Goal: Task Accomplishment & Management: Complete application form

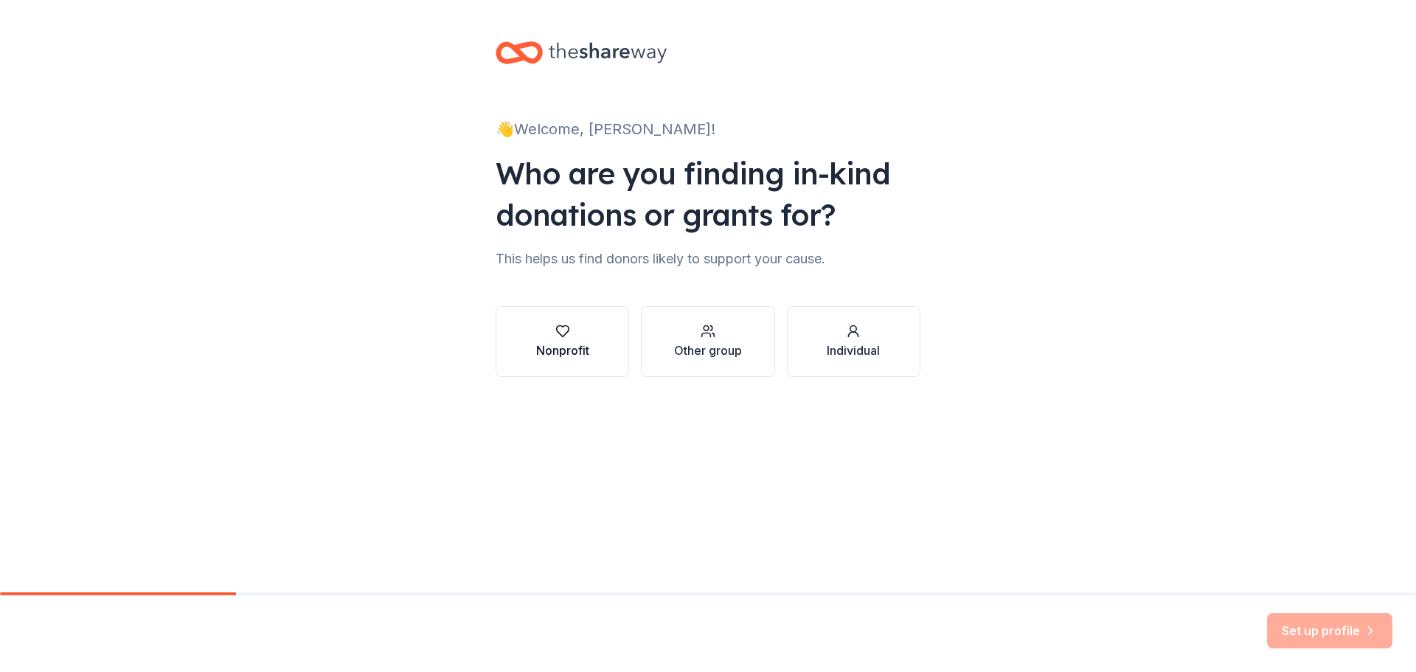
click at [558, 353] on div "Nonprofit" at bounding box center [562, 351] width 53 height 18
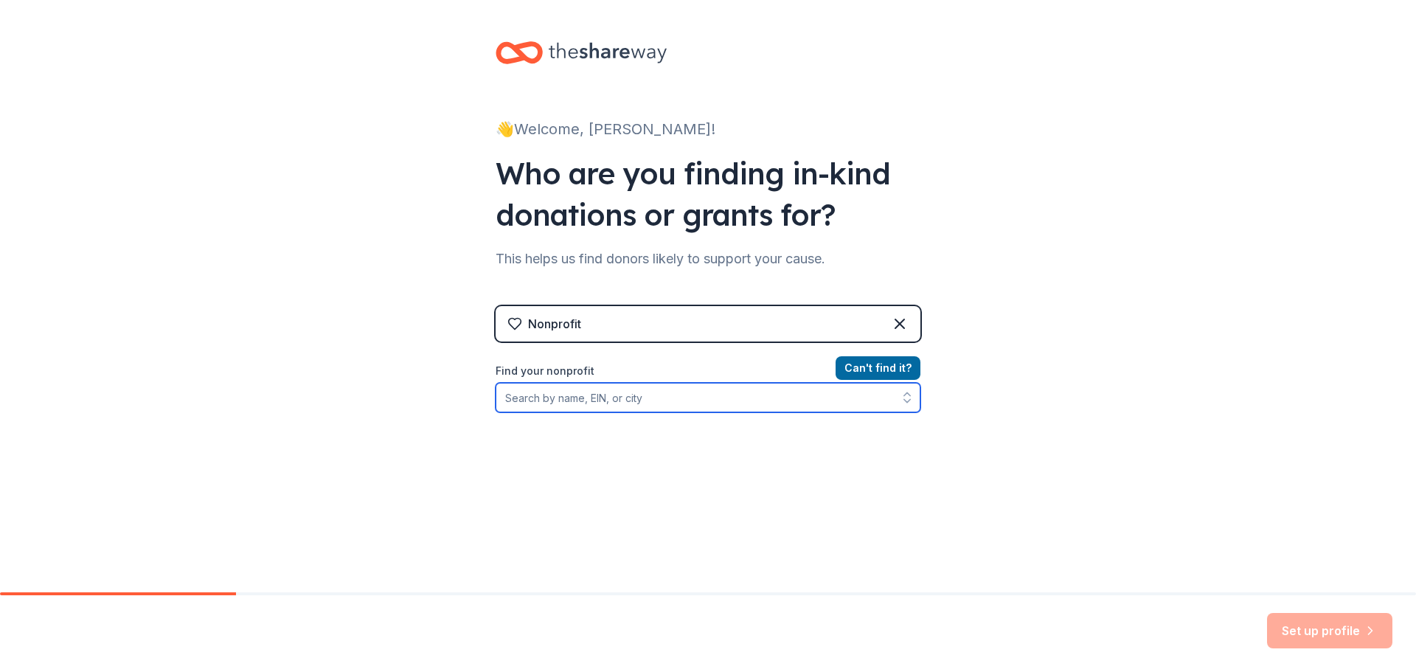
click at [710, 395] on input "Find your nonprofit" at bounding box center [708, 398] width 425 height 30
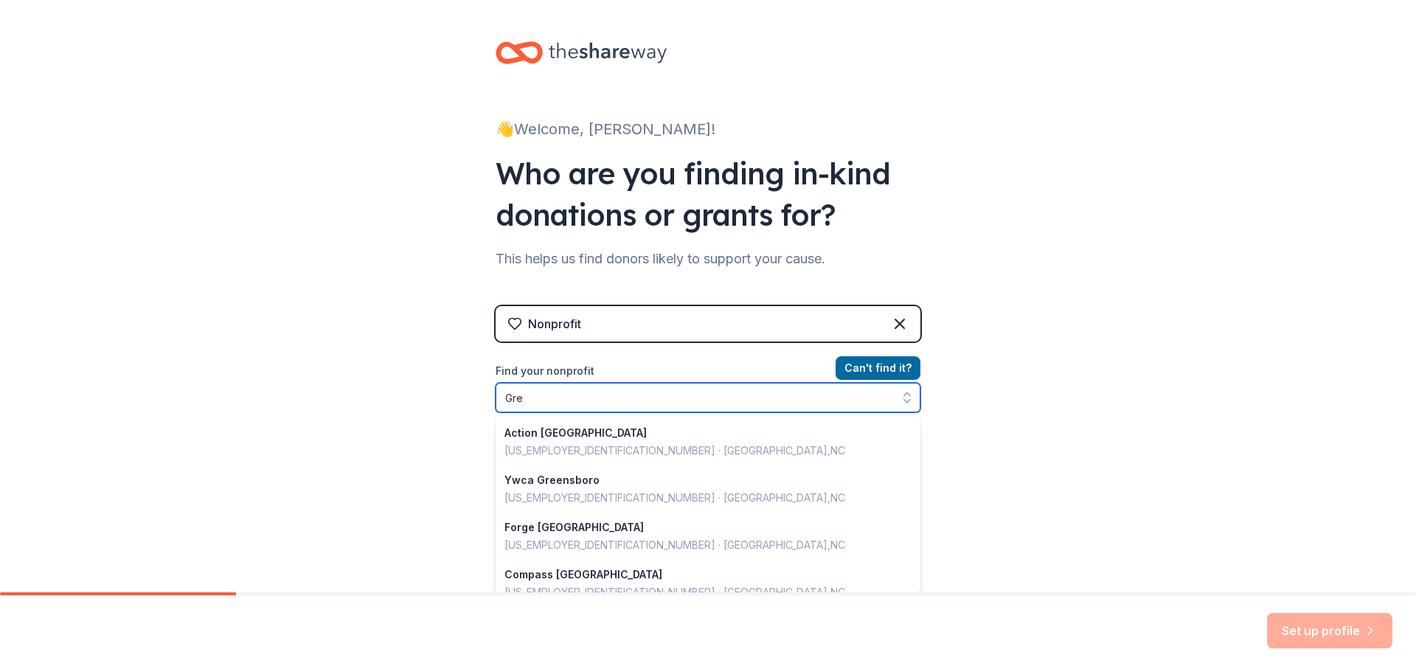
type input "Gr"
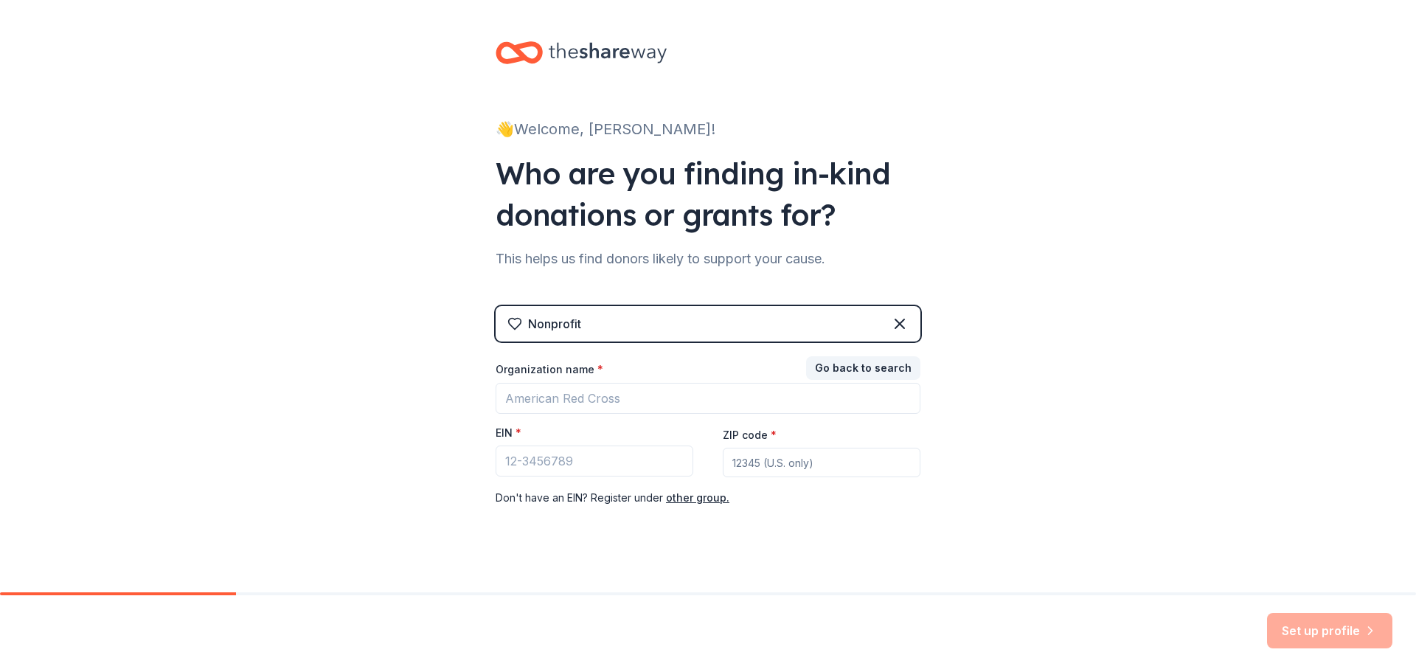
scroll to position [15, 0]
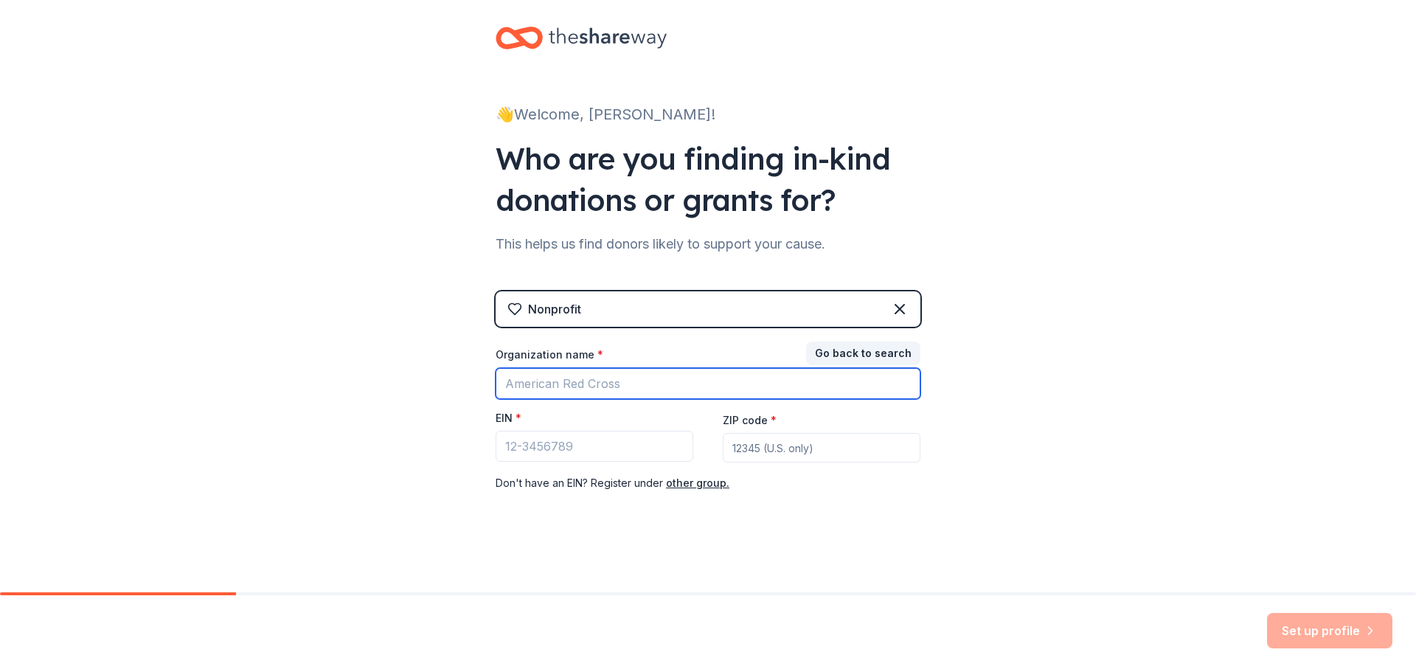
click at [623, 378] on input "Organization name *" at bounding box center [708, 383] width 425 height 31
type input "[DEMOGRAPHIC_DATA] Ministries"
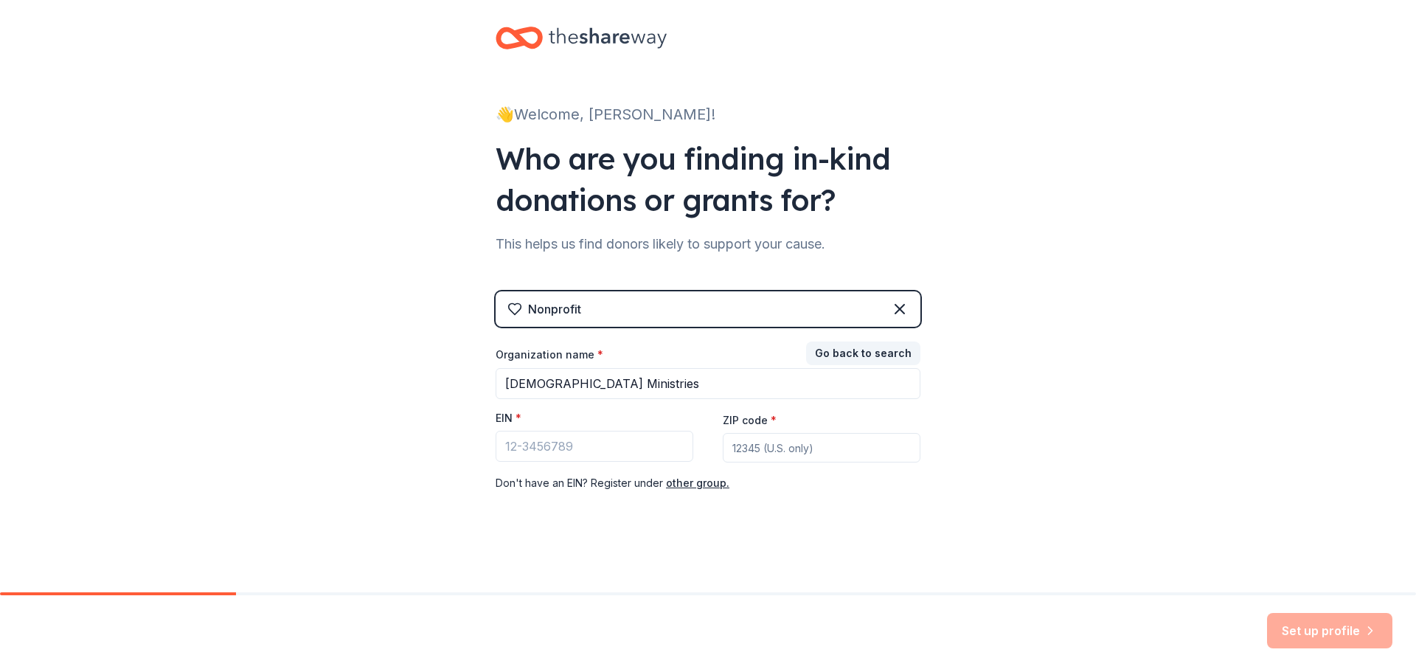
click at [774, 448] on input "ZIP code *" at bounding box center [822, 448] width 198 height 30
type input "27405"
click at [921, 509] on div "👋 Welcome, [PERSON_NAME]! Who are you finding in-kind donations or grants for? …" at bounding box center [708, 288] width 472 height 607
click at [531, 440] on input "EIN *" at bounding box center [595, 446] width 198 height 31
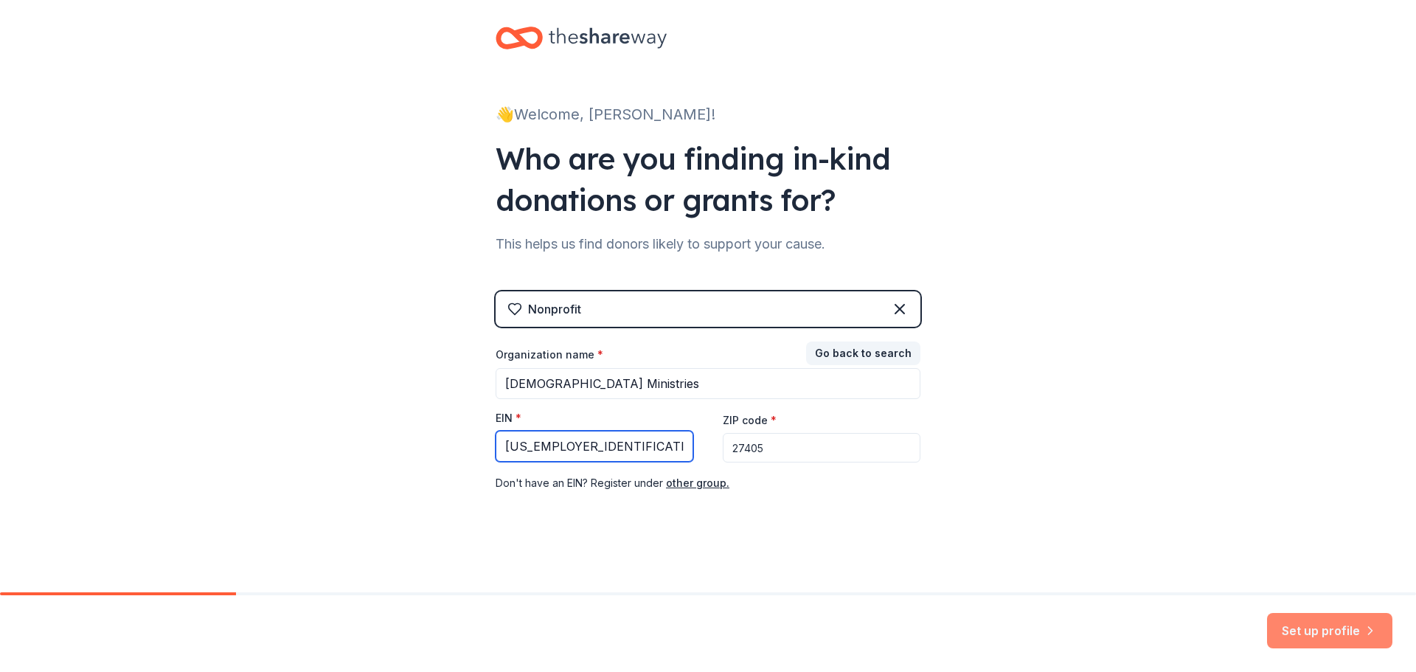
type input "[US_EMPLOYER_IDENTIFICATION_NUMBER]"
click at [1354, 638] on button "Set up profile" at bounding box center [1329, 630] width 125 height 35
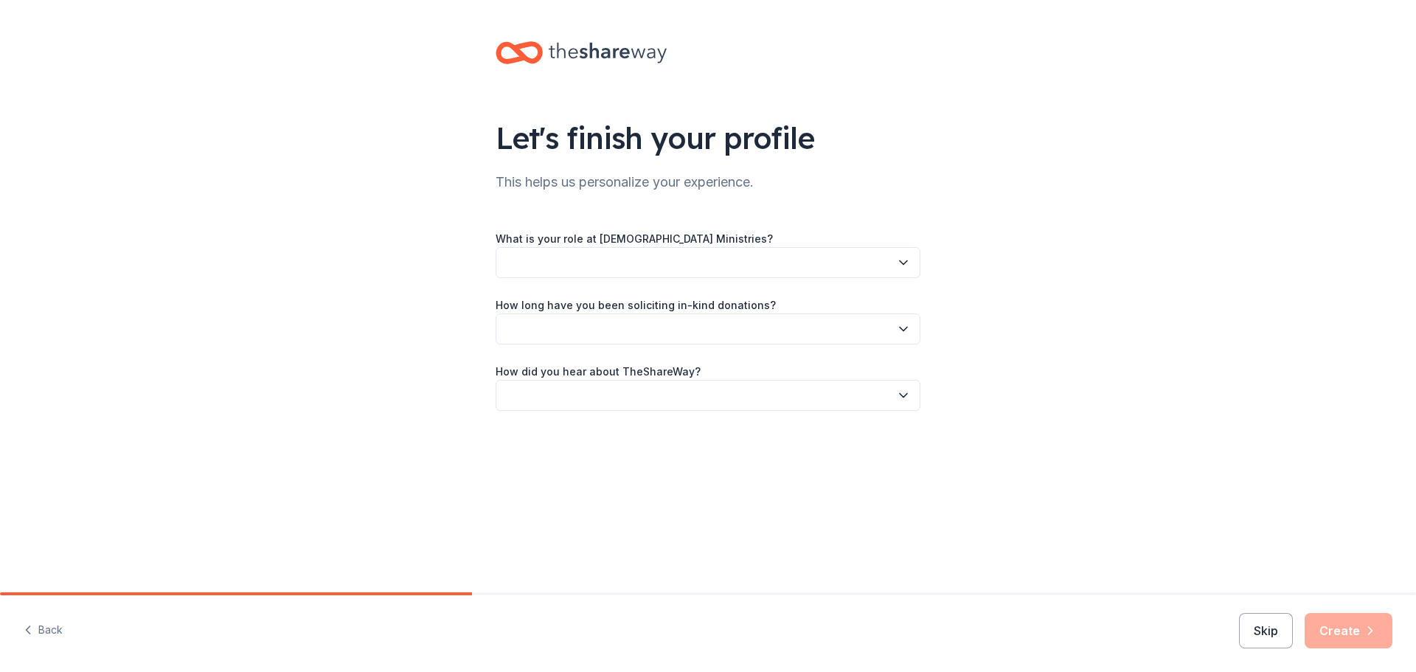
click at [724, 267] on button "button" at bounding box center [708, 262] width 425 height 31
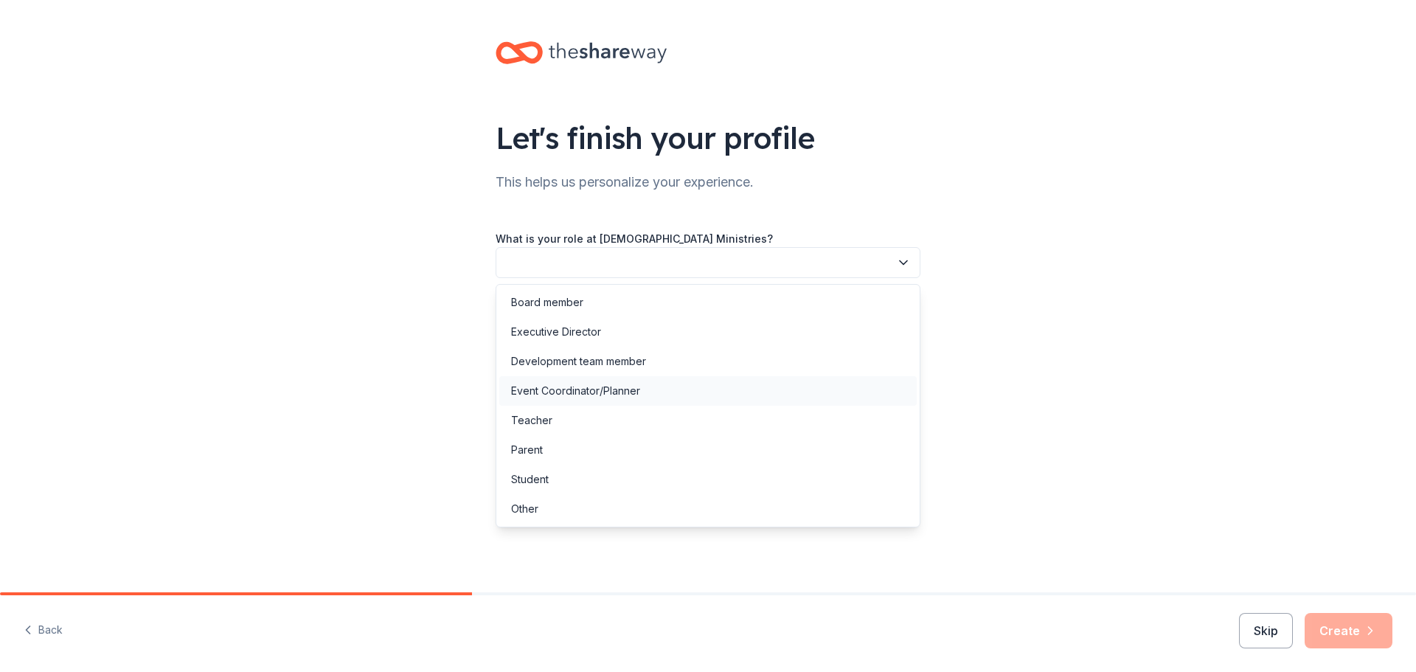
click at [555, 389] on div "Event Coordinator/Planner" at bounding box center [575, 391] width 129 height 18
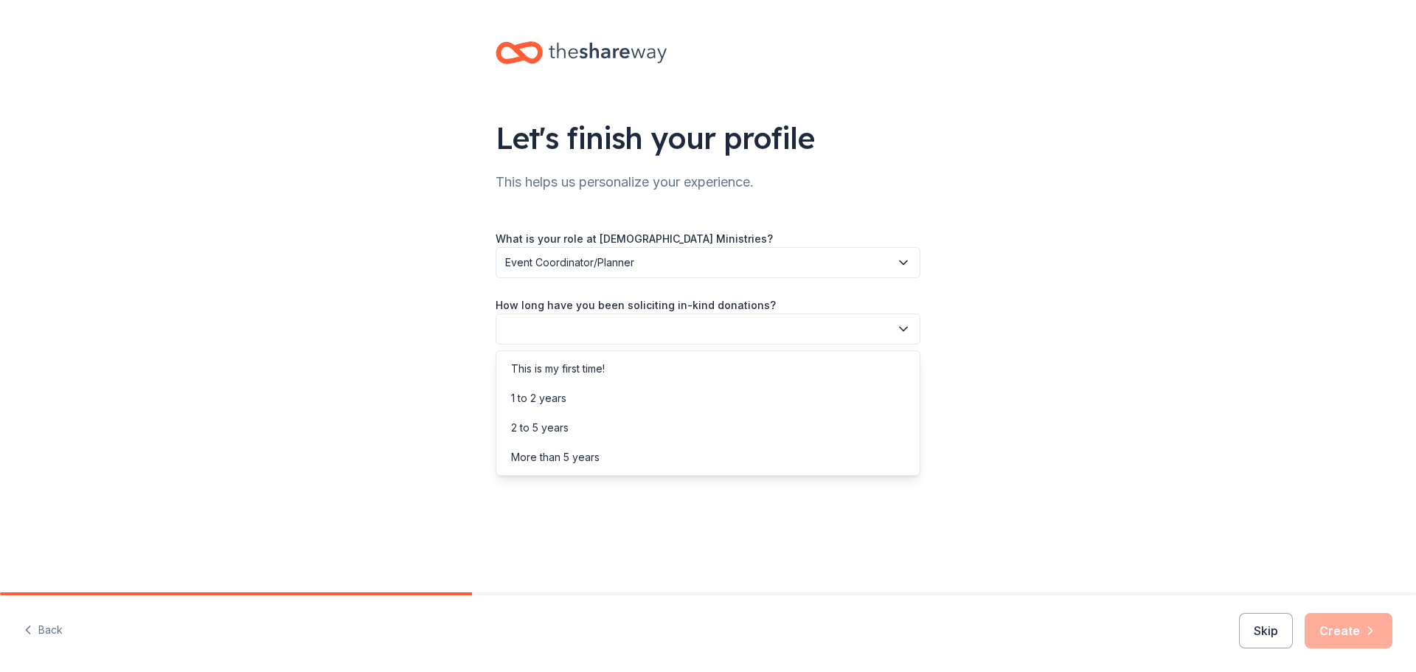
click at [586, 332] on button "button" at bounding box center [708, 328] width 425 height 31
click at [556, 398] on div "1 to 2 years" at bounding box center [538, 398] width 55 height 18
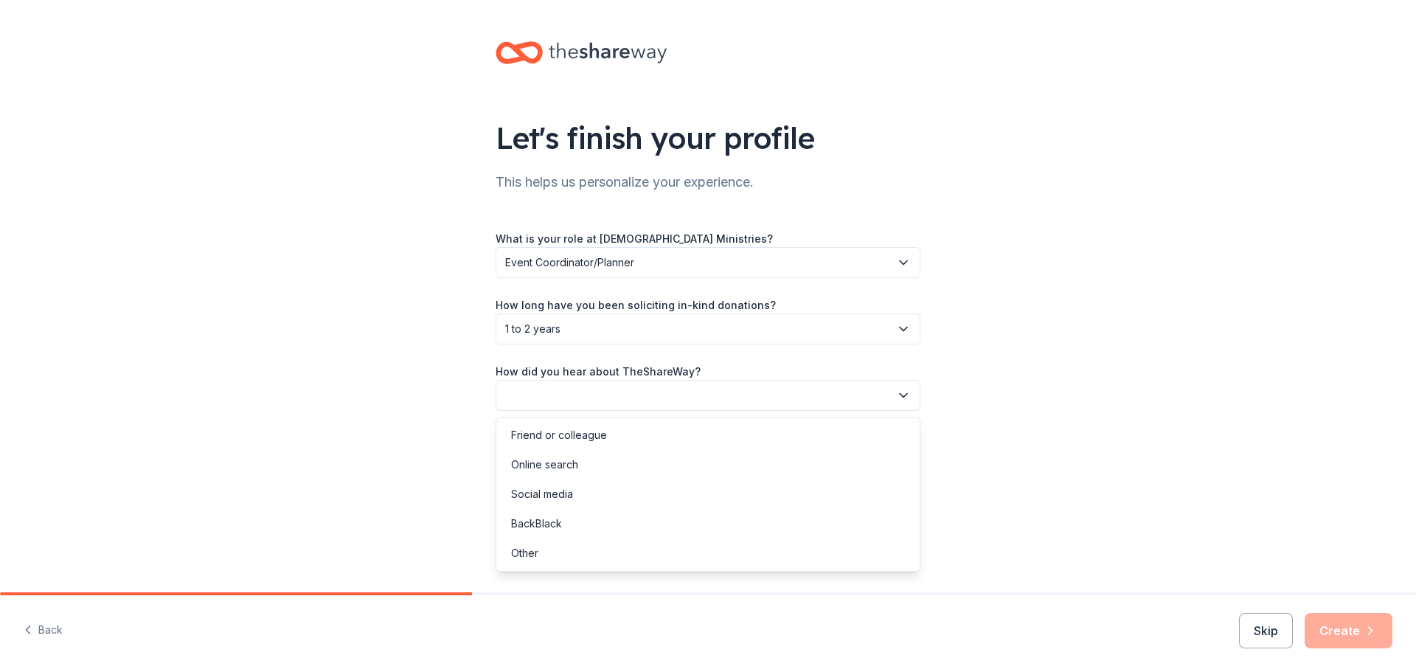
click at [576, 391] on button "button" at bounding box center [708, 395] width 425 height 31
click at [561, 437] on div "Friend or colleague" at bounding box center [559, 435] width 96 height 18
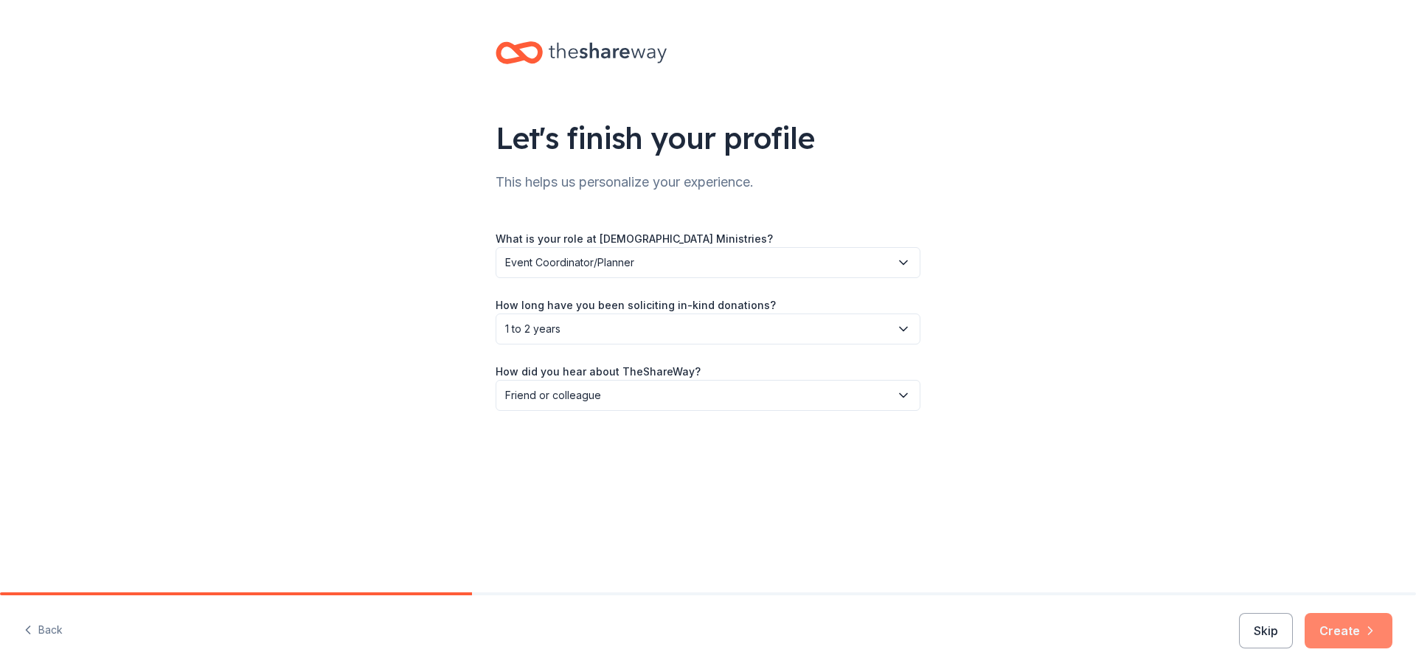
click at [1357, 634] on button "Create" at bounding box center [1349, 630] width 88 height 35
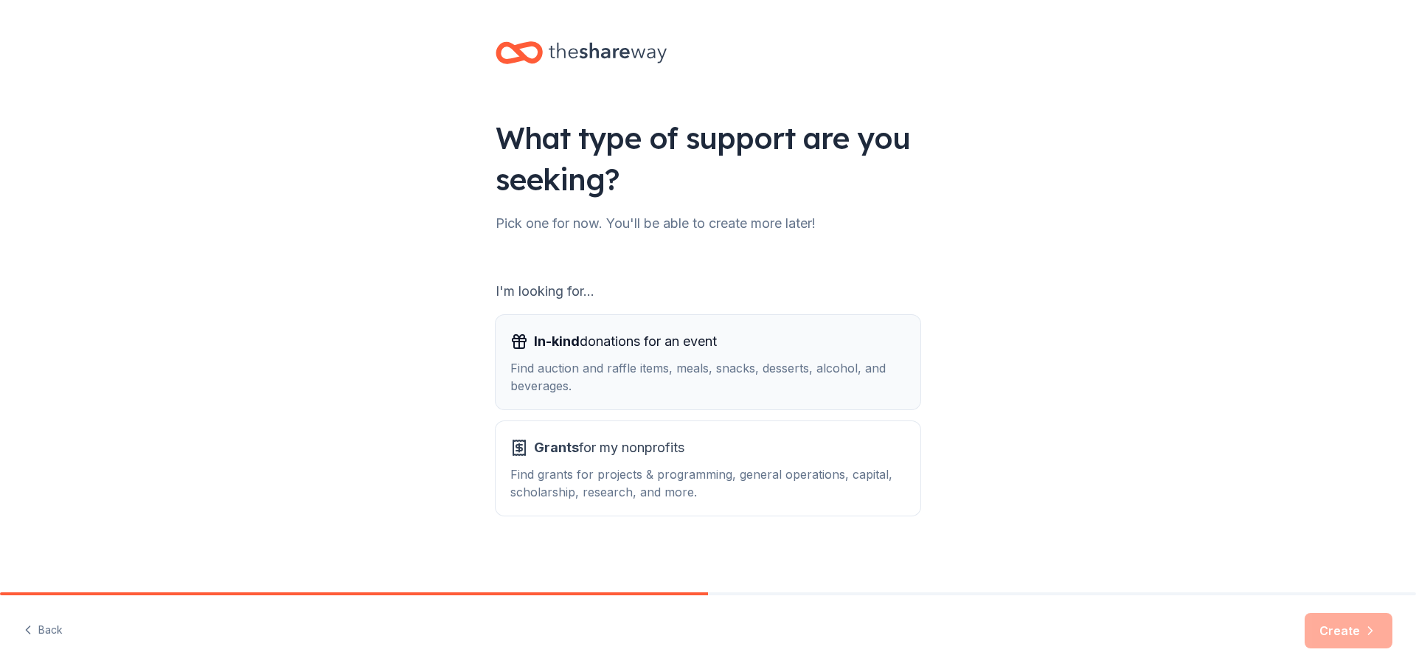
click at [612, 378] on div "Find auction and raffle items, meals, snacks, desserts, alcohol, and beverages." at bounding box center [707, 376] width 395 height 35
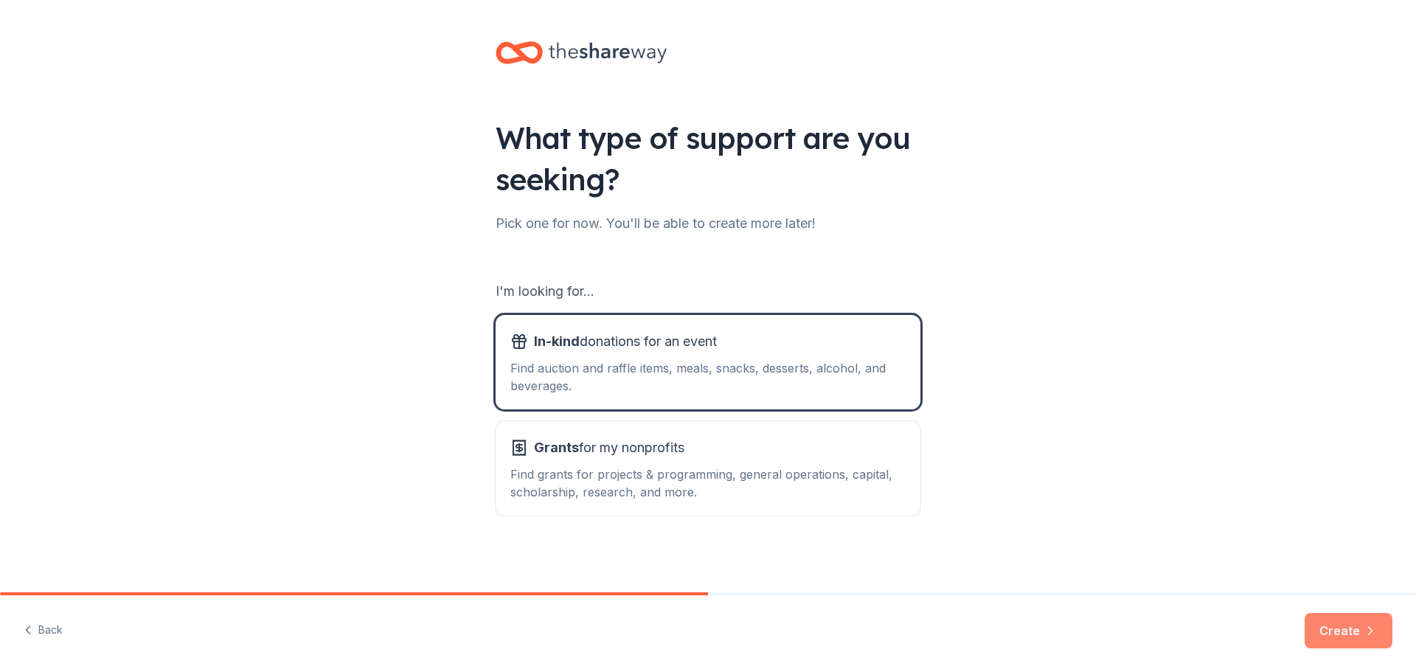
click at [1328, 631] on button "Create" at bounding box center [1349, 630] width 88 height 35
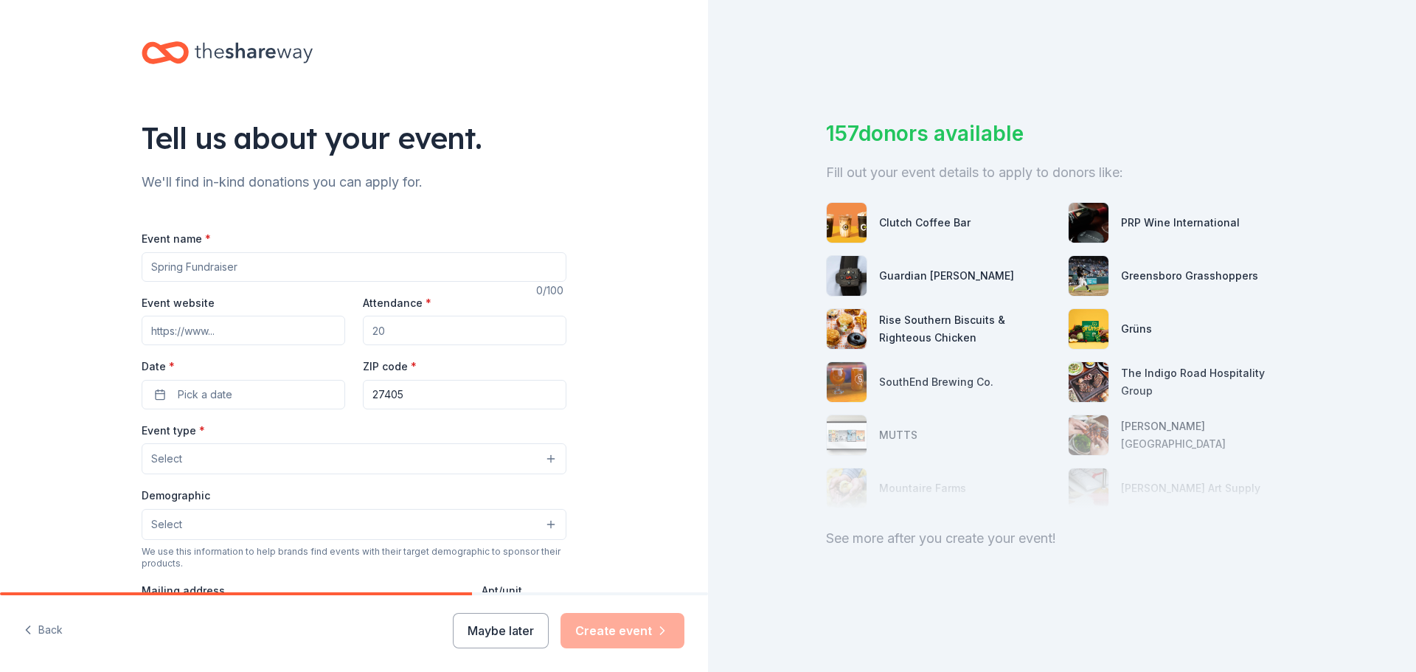
click at [250, 270] on input "Event name *" at bounding box center [354, 267] width 425 height 30
type input "L"
type input "A"
type input "Night of Stars"
click at [235, 344] on input "Event website" at bounding box center [244, 331] width 204 height 30
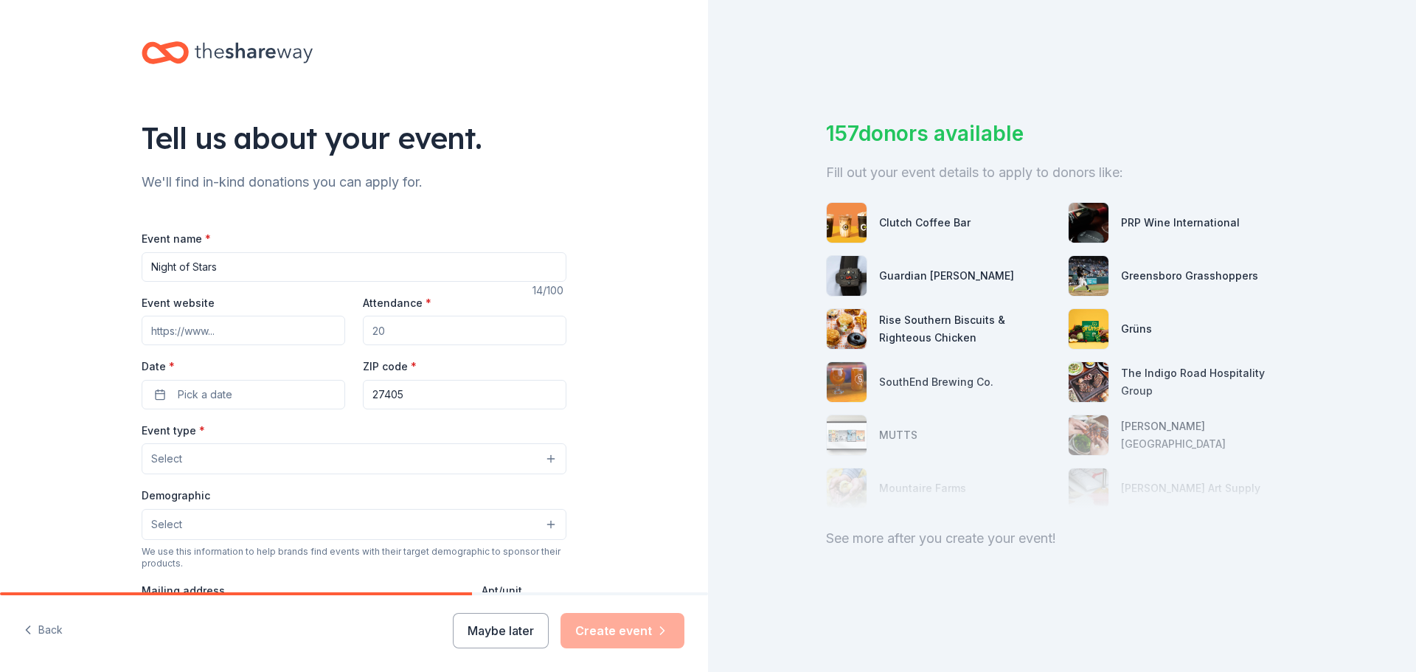
click at [471, 326] on input "Attendance *" at bounding box center [465, 331] width 204 height 30
type input "400"
click at [589, 166] on div "Tell us about your event. We'll find in-kind donations you can apply for. Event…" at bounding box center [354, 491] width 708 height 982
click at [243, 395] on button "Pick a date" at bounding box center [244, 395] width 204 height 30
click at [312, 431] on button "Go to next month" at bounding box center [318, 433] width 21 height 21
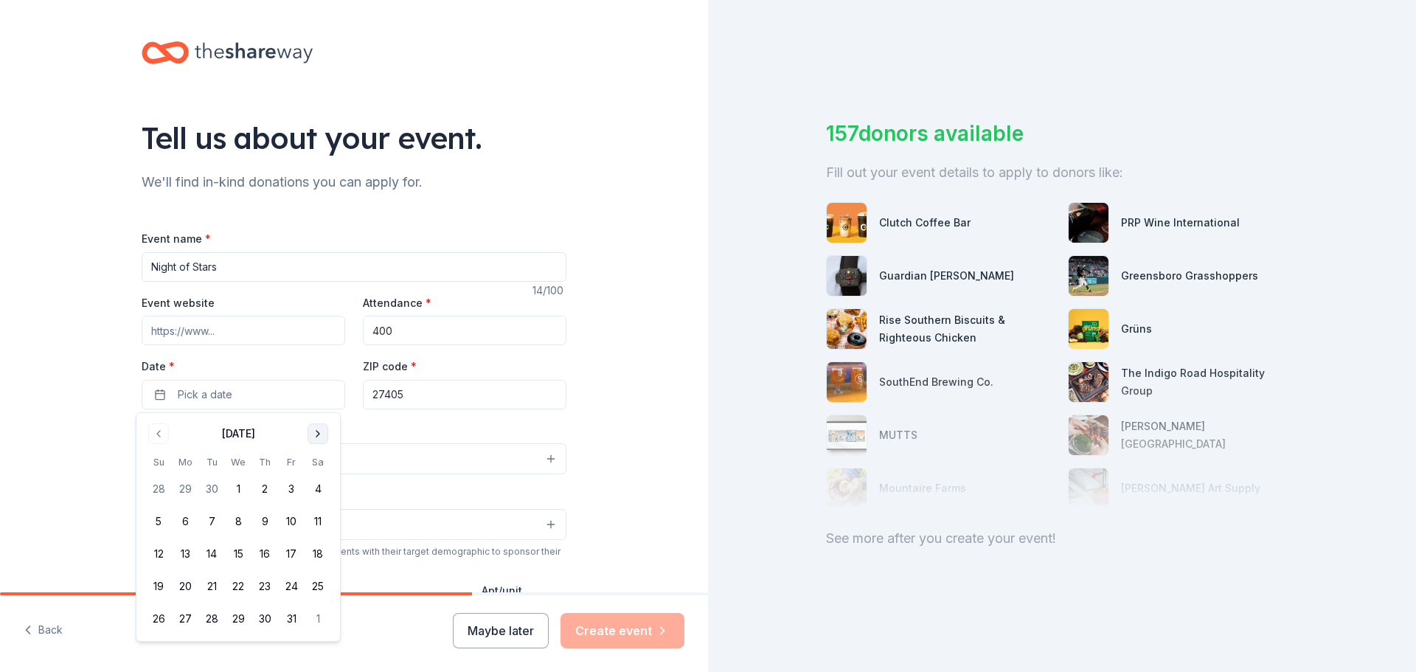
click at [313, 431] on button "Go to next month" at bounding box center [318, 433] width 21 height 21
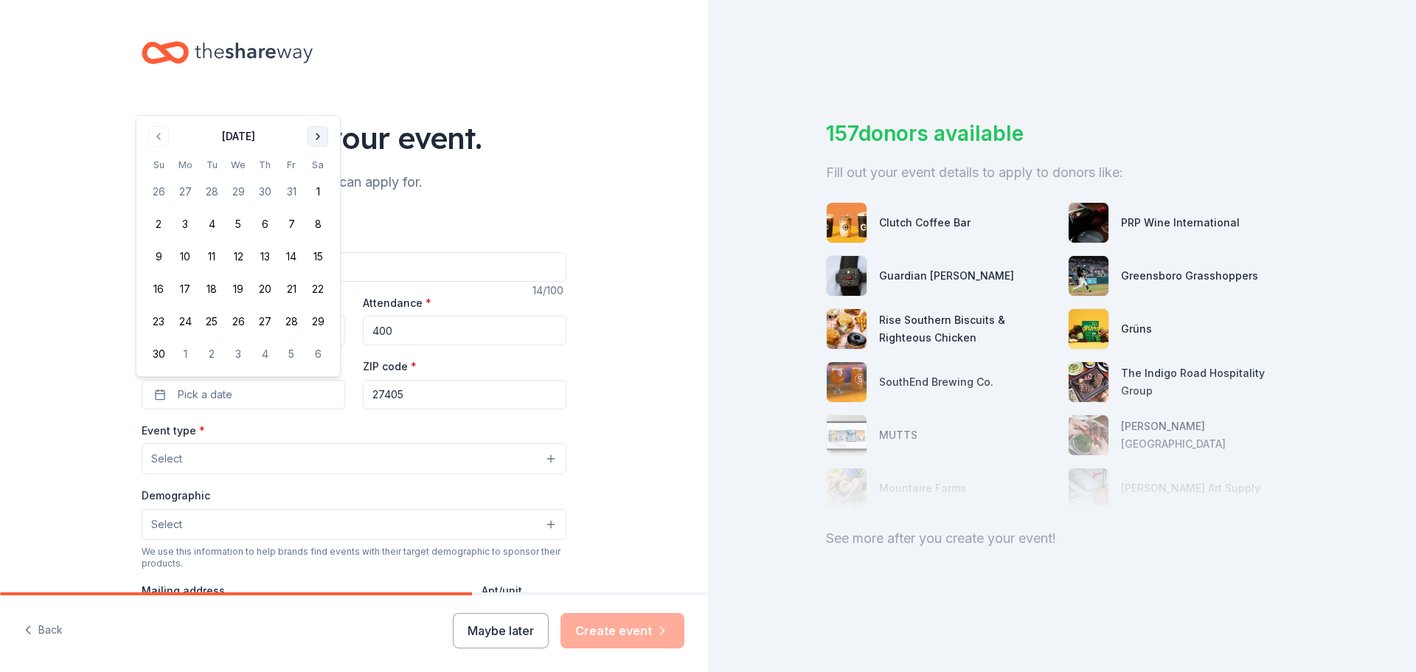
click at [317, 138] on button "Go to next month" at bounding box center [318, 136] width 21 height 21
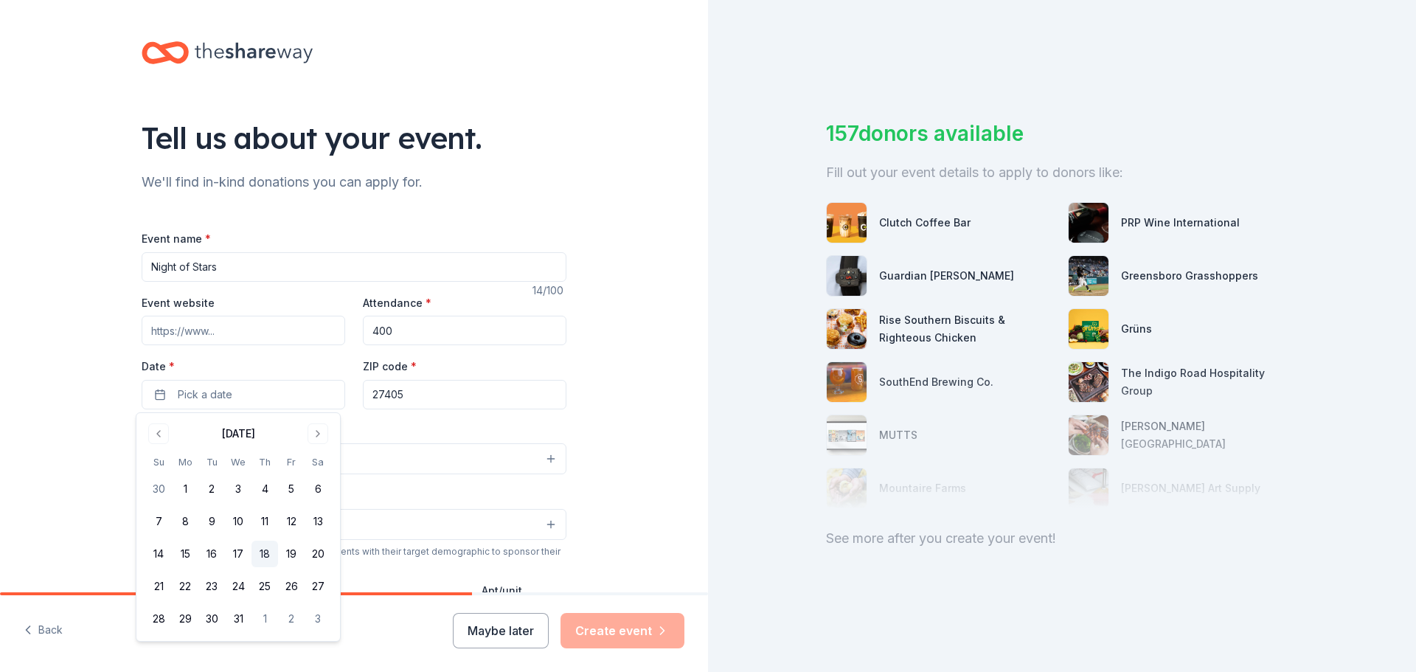
click at [270, 552] on button "18" at bounding box center [265, 554] width 27 height 27
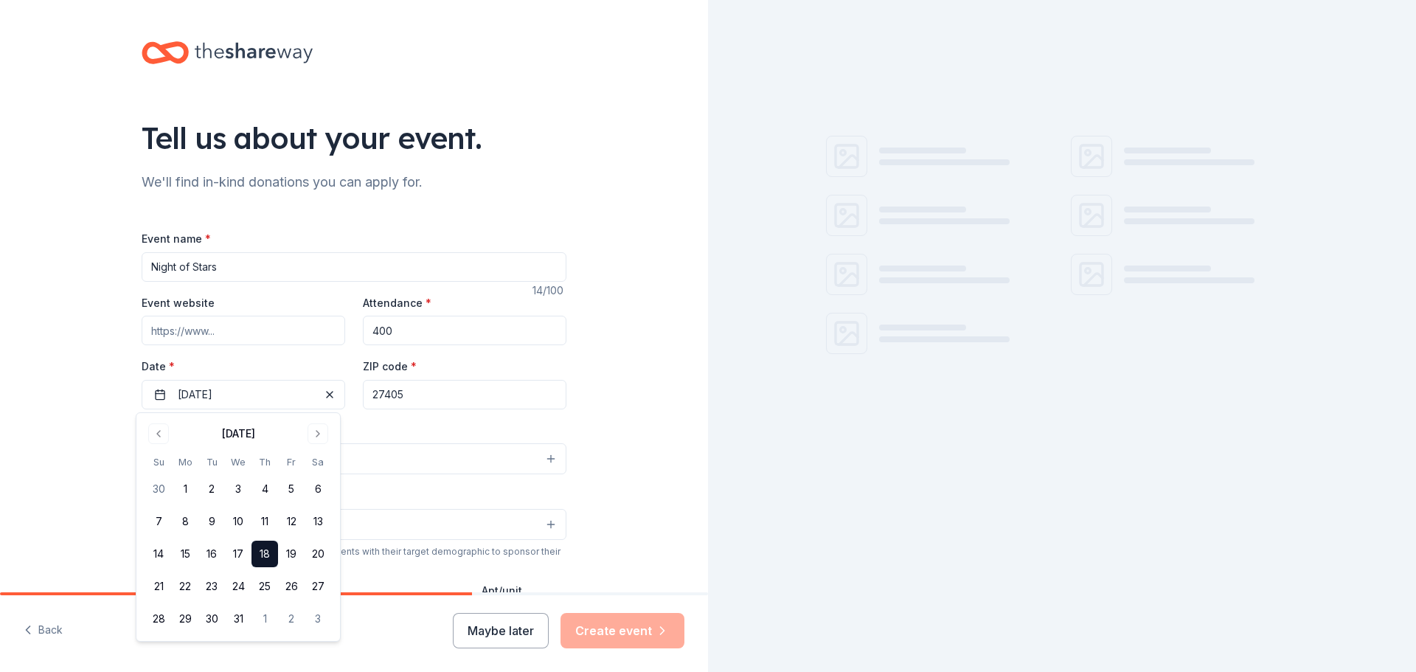
click at [434, 403] on input "27405" at bounding box center [465, 395] width 204 height 30
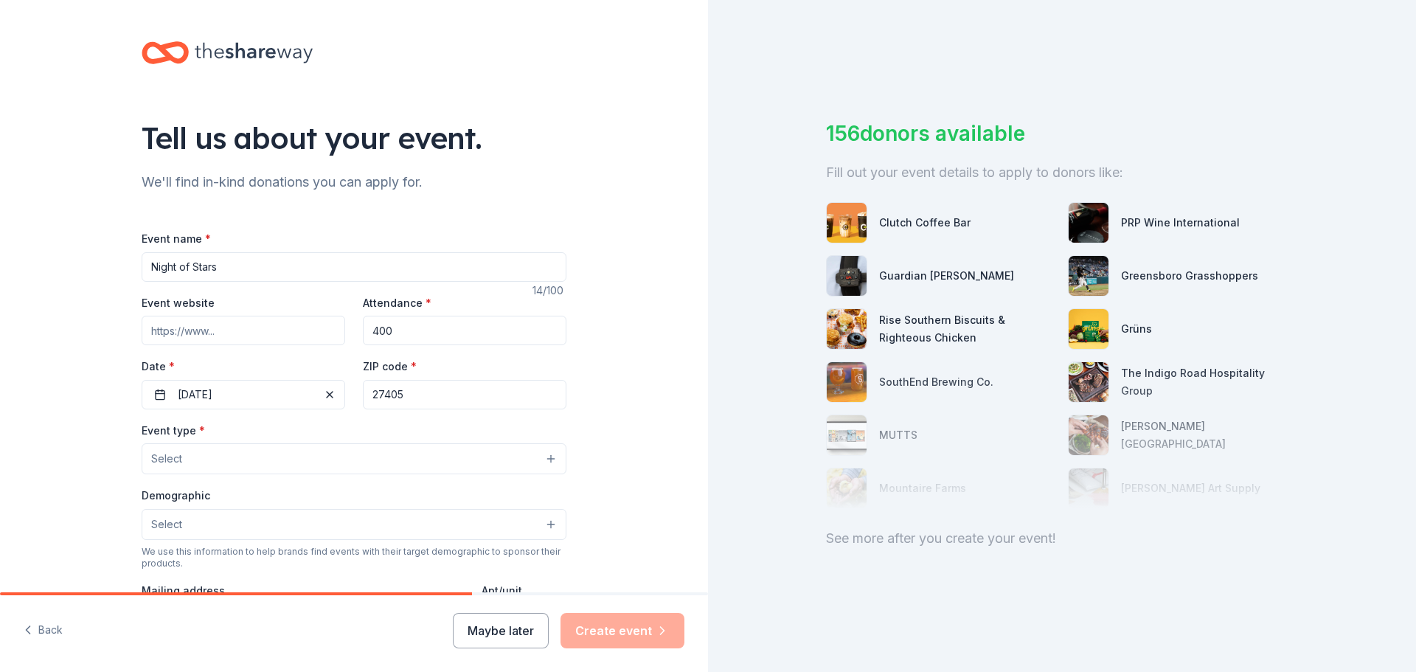
click at [314, 451] on button "Select" at bounding box center [354, 458] width 425 height 31
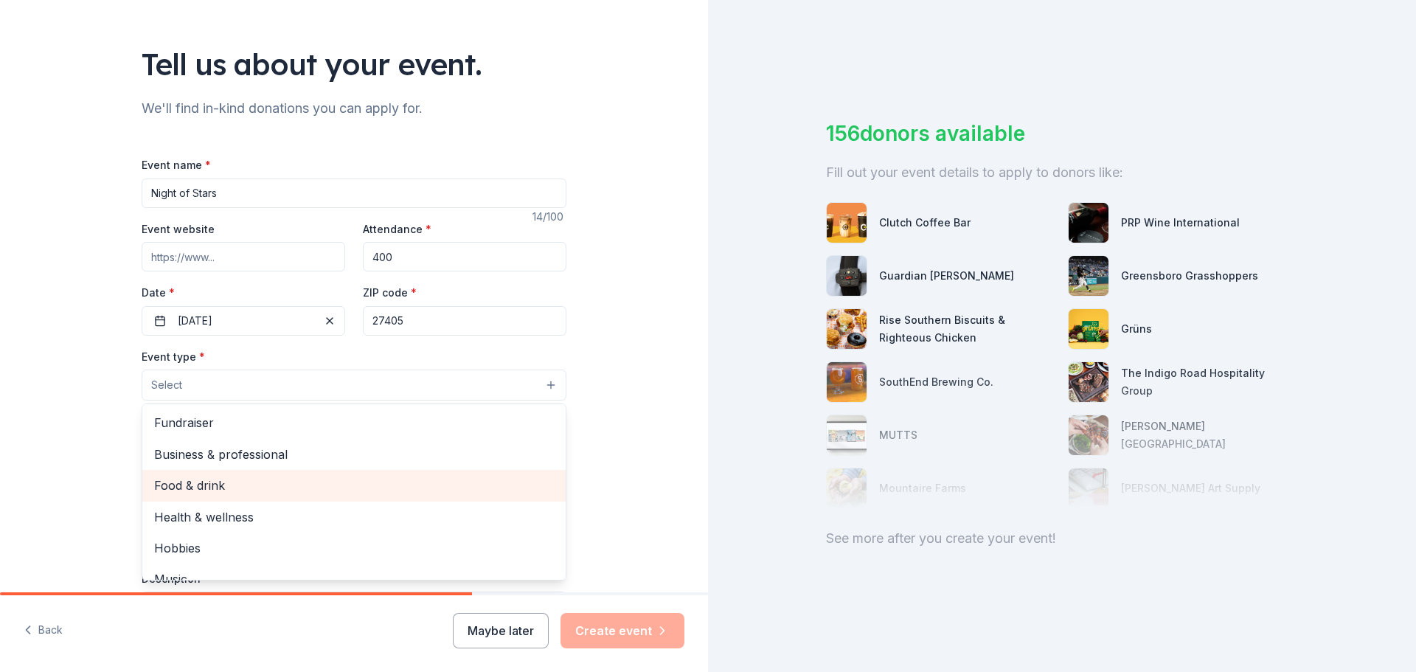
scroll to position [49, 0]
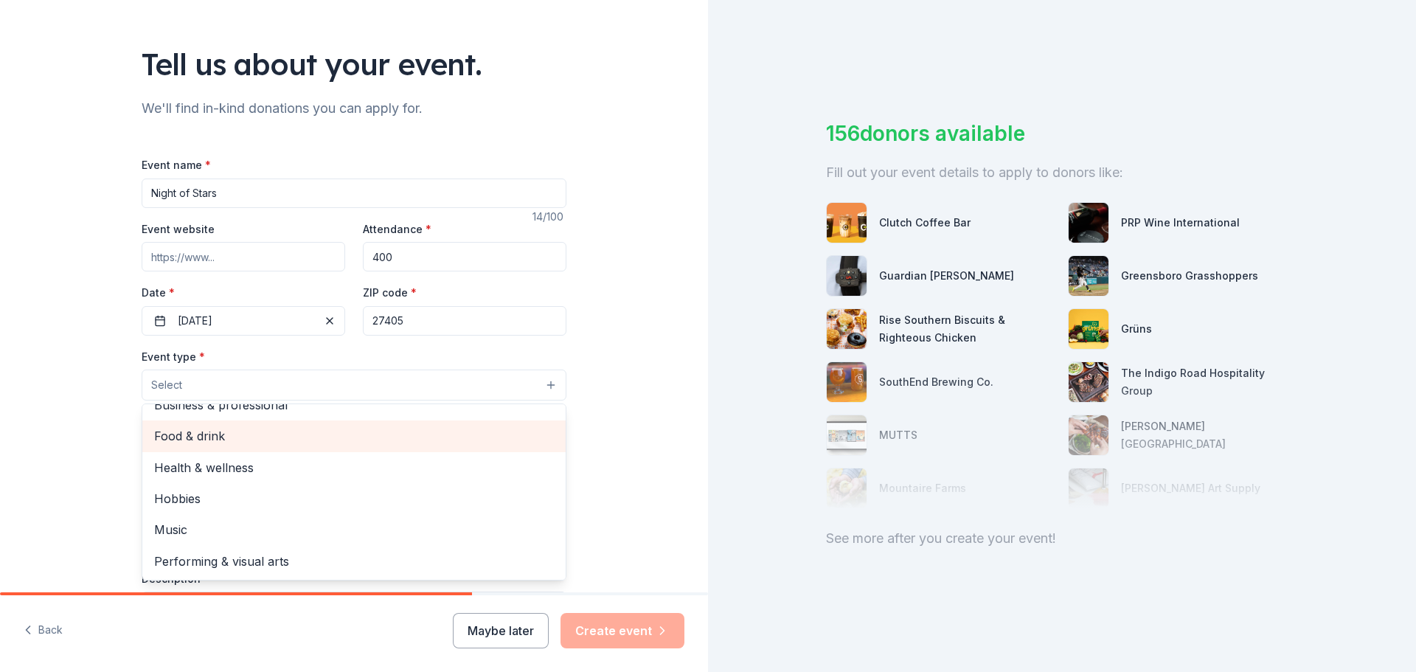
click at [218, 440] on span "Food & drink" at bounding box center [354, 435] width 400 height 19
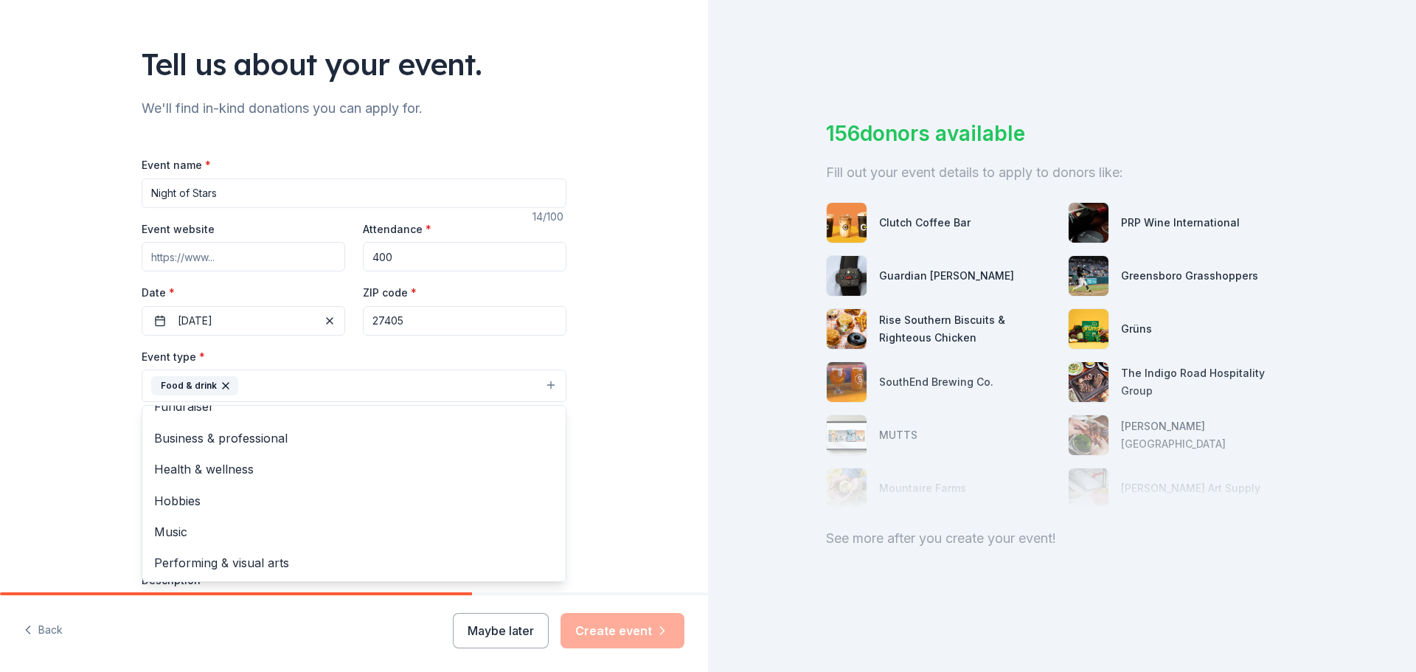
click at [640, 496] on div "Tell us about your event. We'll find in-kind donations you can apply for. Event…" at bounding box center [354, 417] width 708 height 983
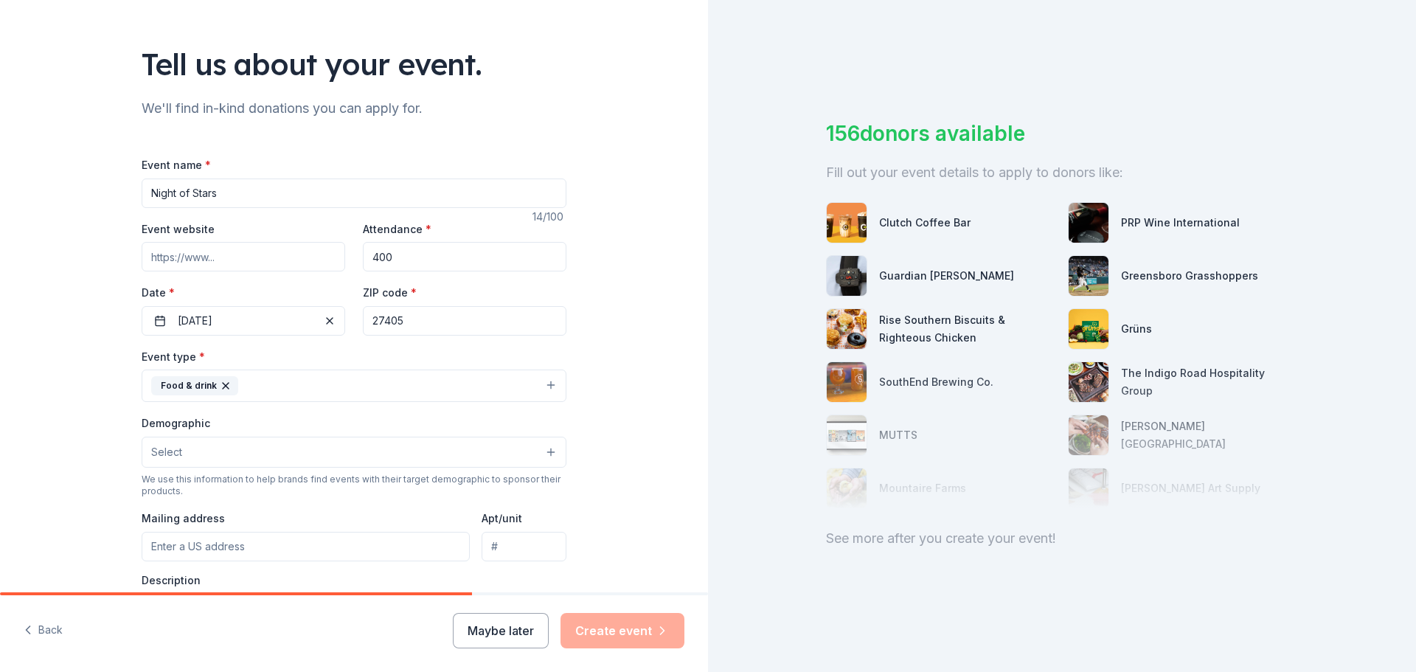
click at [153, 455] on span "Select" at bounding box center [166, 452] width 31 height 18
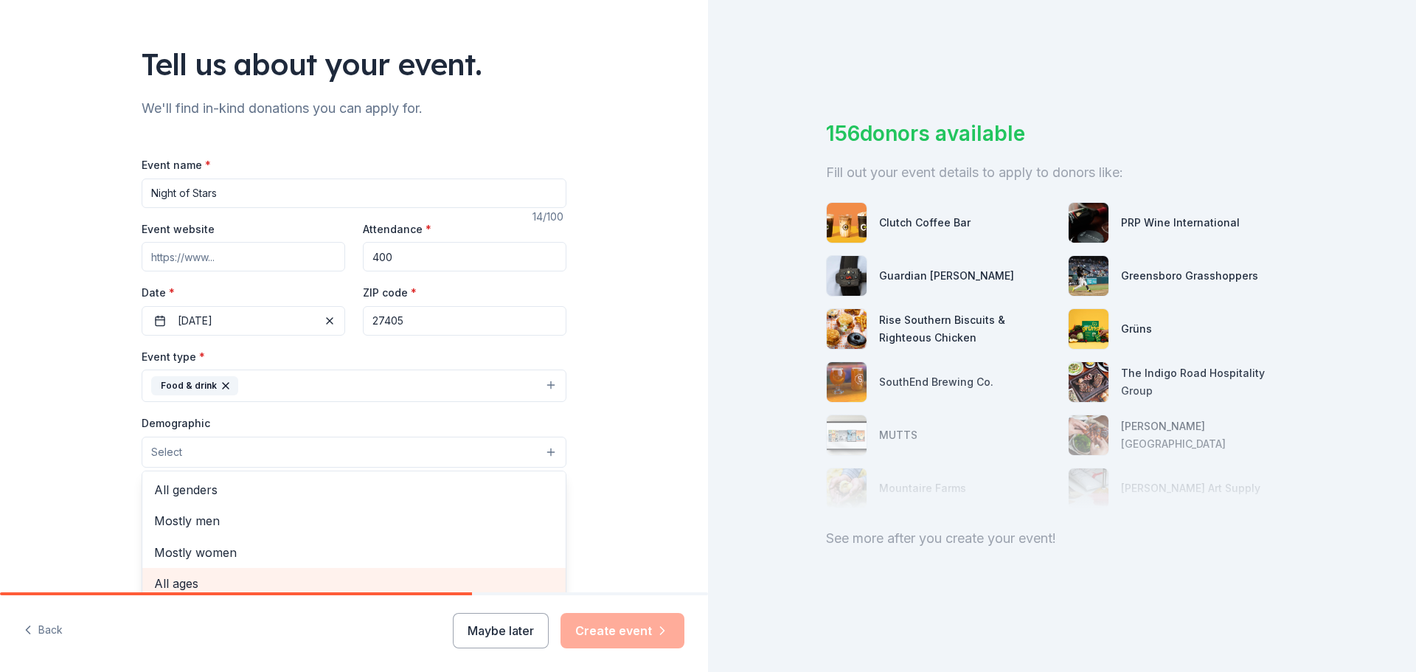
drag, startPoint x: 199, startPoint y: 490, endPoint x: 198, endPoint y: 579, distance: 89.3
click at [198, 579] on div "All genders Mostly men Mostly women All ages [DEMOGRAPHIC_DATA] yrs 10-20 yrs 2…" at bounding box center [354, 559] width 425 height 177
click at [198, 579] on span "All ages" at bounding box center [354, 583] width 400 height 19
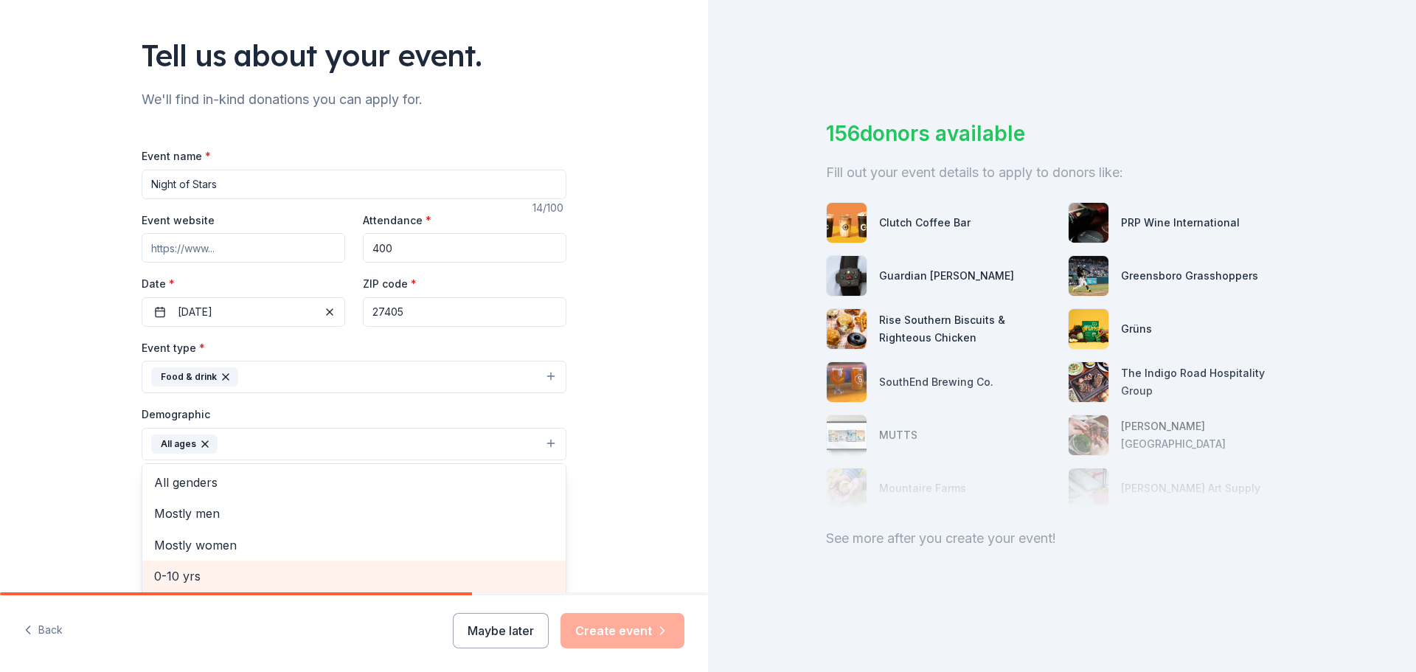
scroll to position [83, 0]
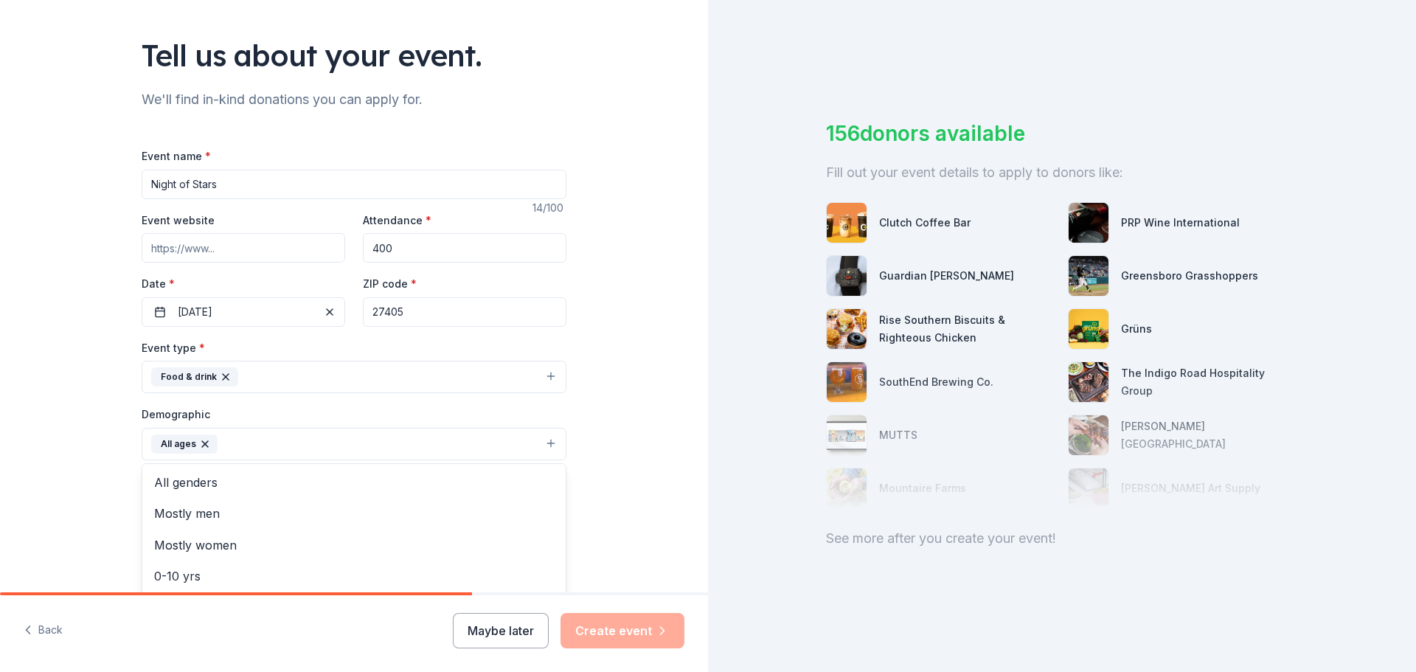
click at [39, 493] on div "Tell us about your event. We'll find in-kind donations you can apply for. Event…" at bounding box center [354, 409] width 708 height 985
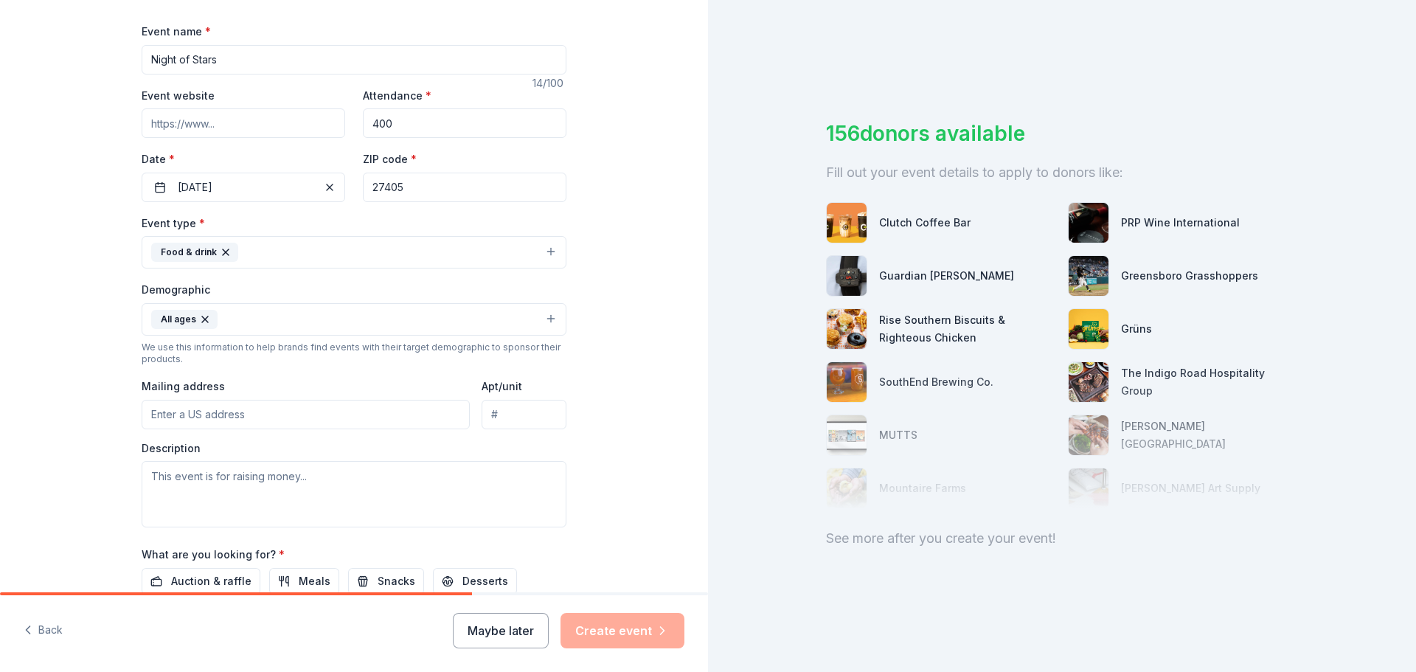
scroll to position [230, 0]
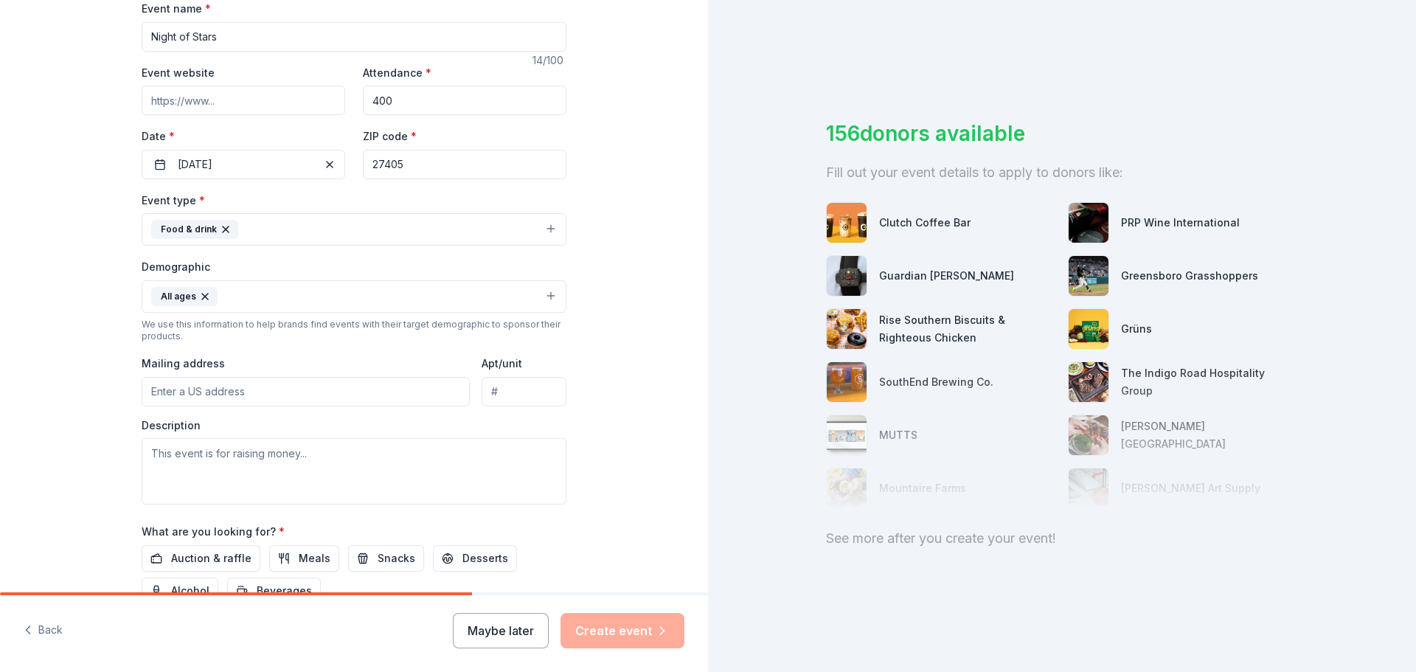
click at [223, 387] on input "Mailing address" at bounding box center [306, 392] width 328 height 30
type input "[STREET_ADDRESS]"
type input "27406"
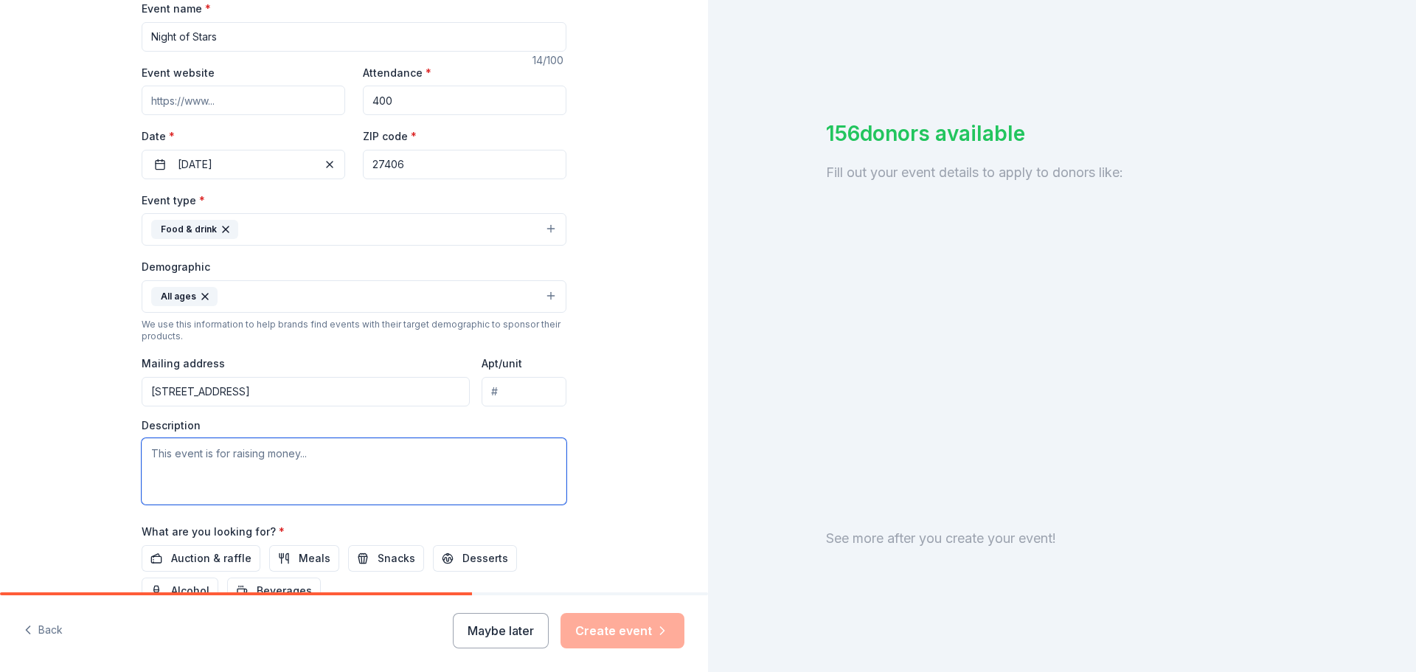
click at [384, 454] on textarea at bounding box center [354, 471] width 425 height 66
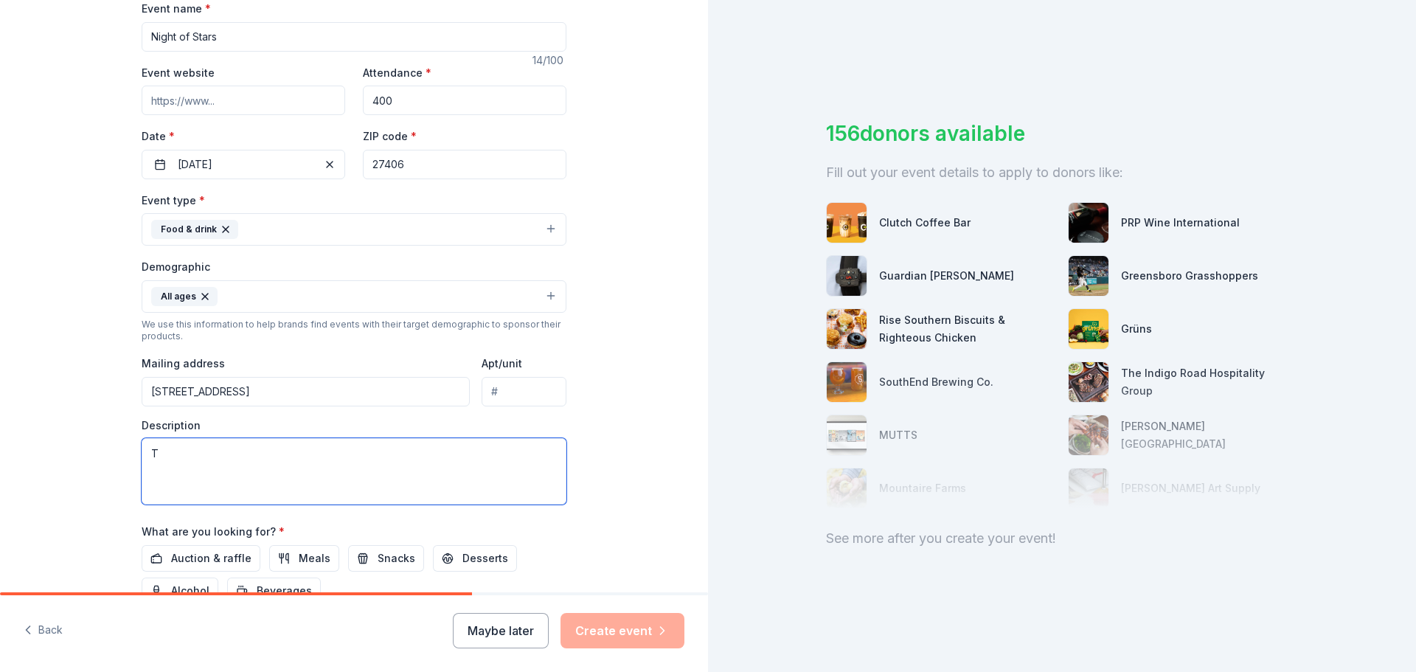
type textarea "T"
paste textarea "A celebration where the spotlight shines on the heart of the [DEMOGRAPHIC_DATA]…"
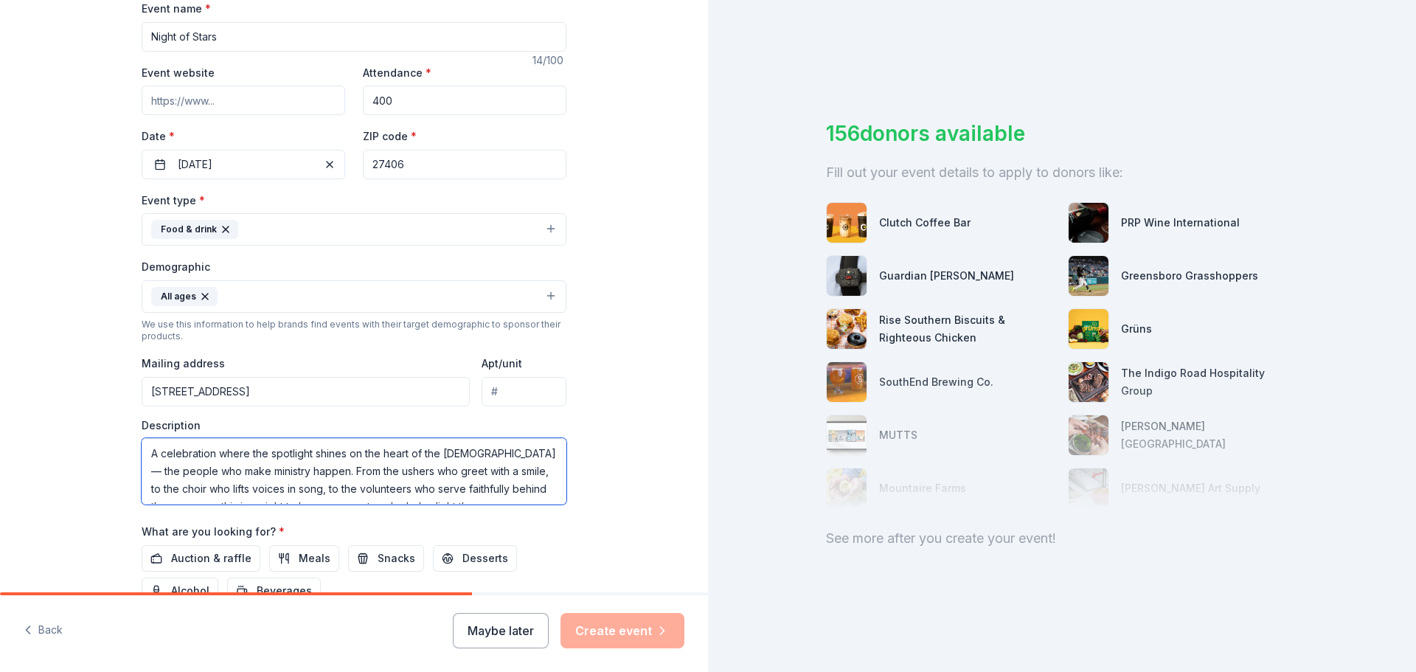
scroll to position [116, 0]
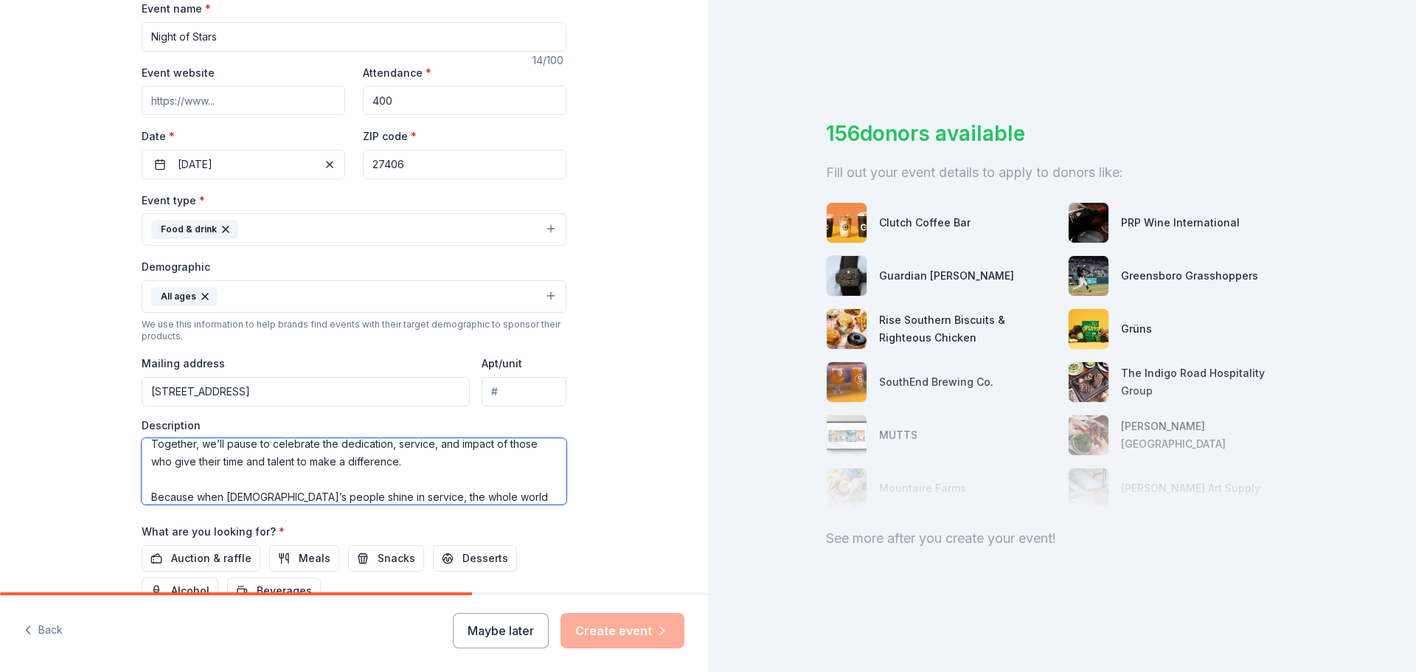
type textarea "A celebration where the spotlight shines on the heart of the [DEMOGRAPHIC_DATA]…"
click at [296, 291] on button "All ages" at bounding box center [354, 296] width 425 height 32
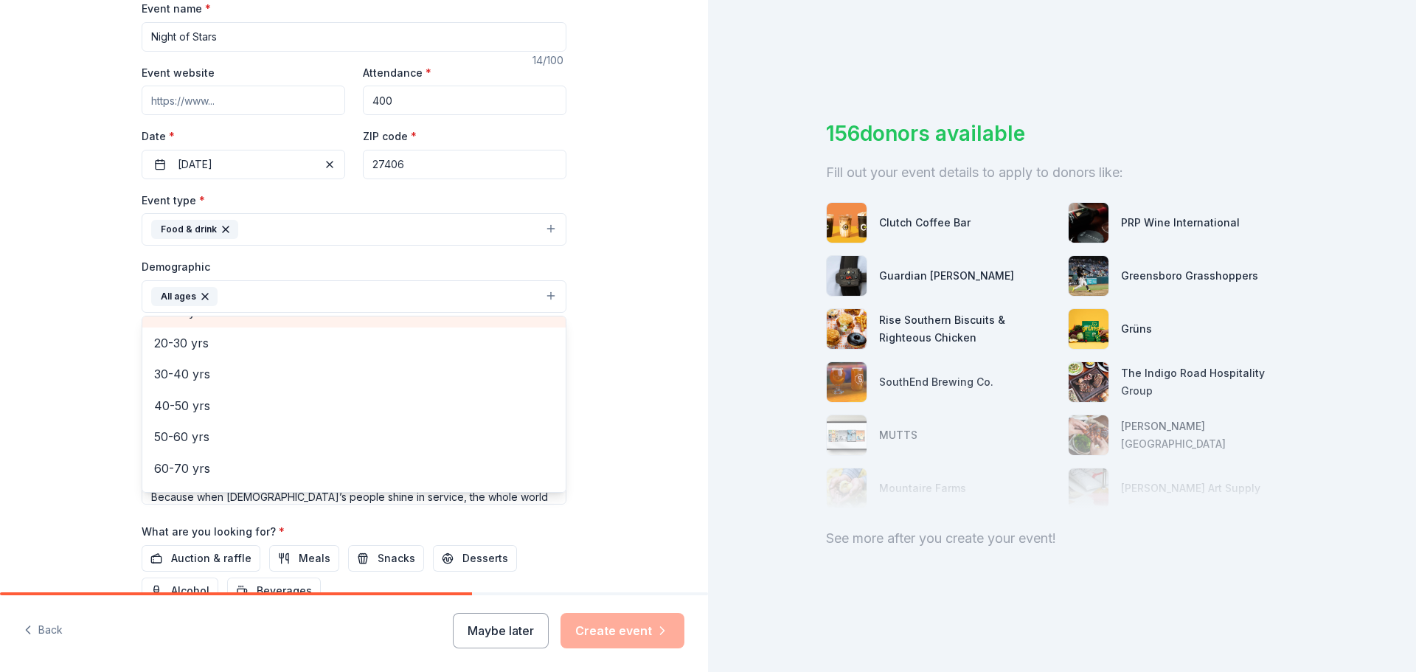
scroll to position [0, 0]
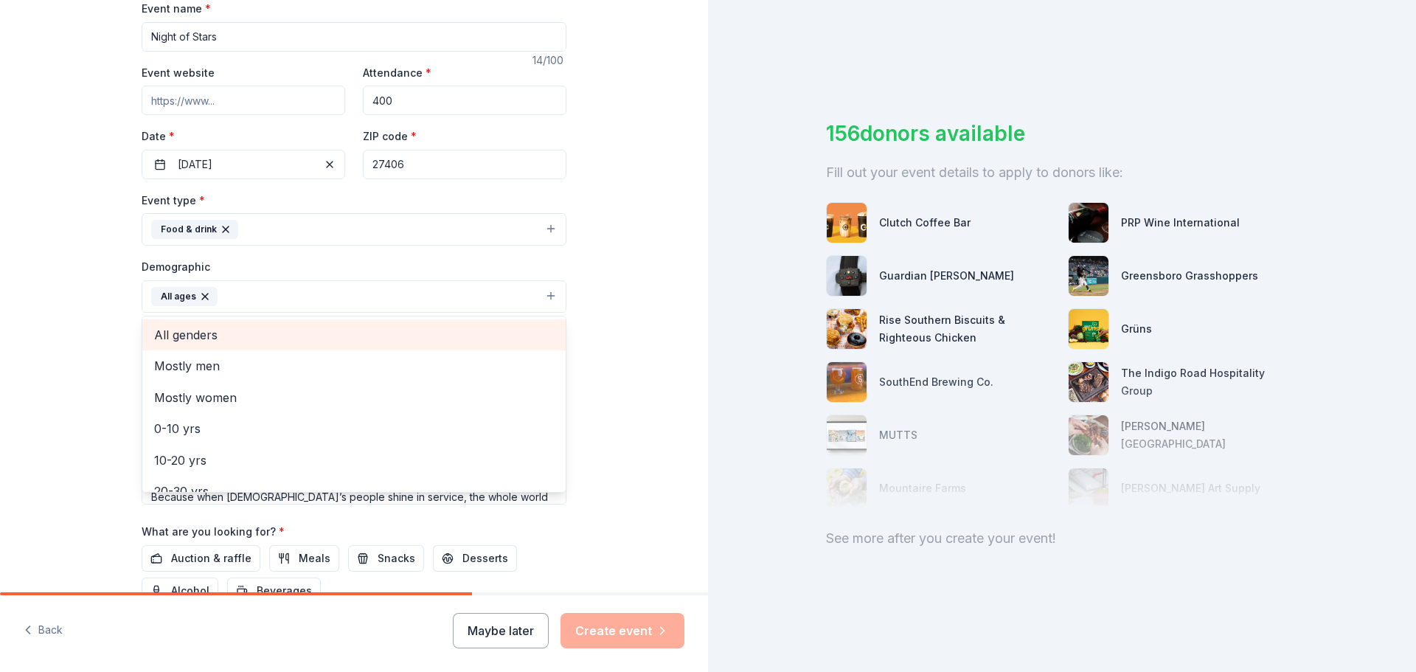
click at [201, 331] on span "All genders" at bounding box center [354, 334] width 400 height 19
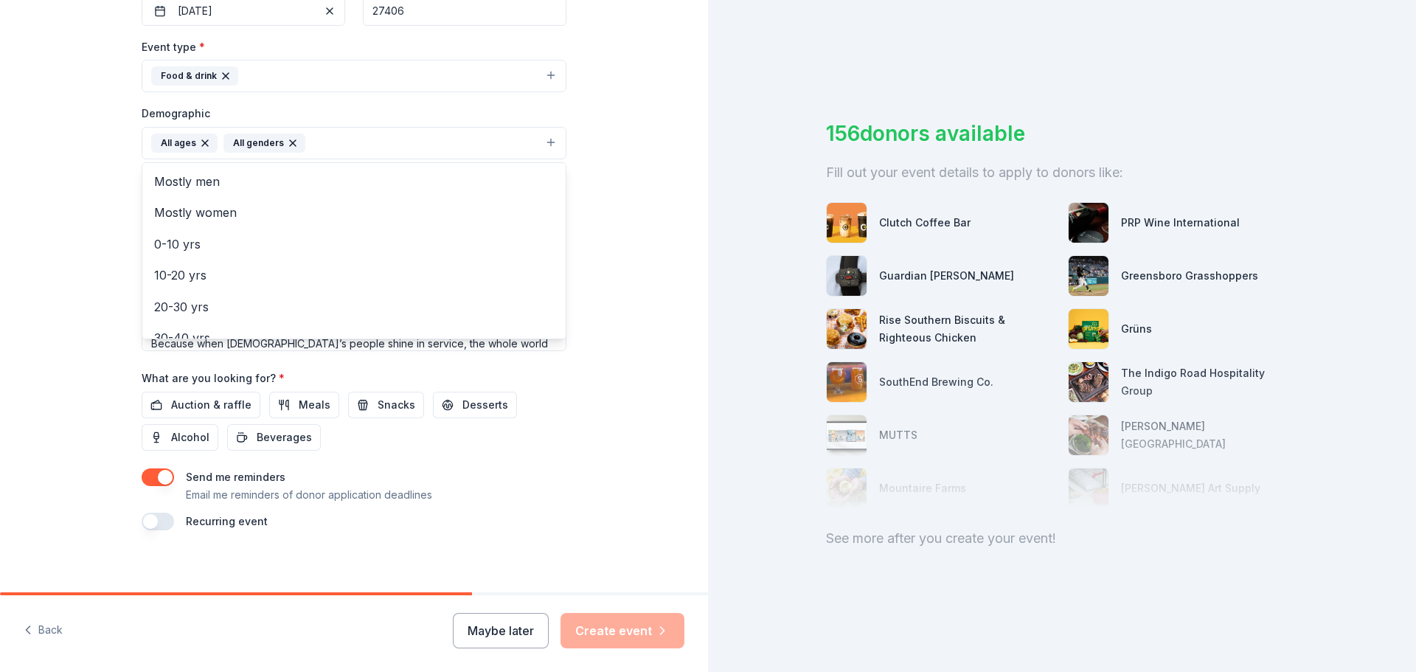
scroll to position [392, 0]
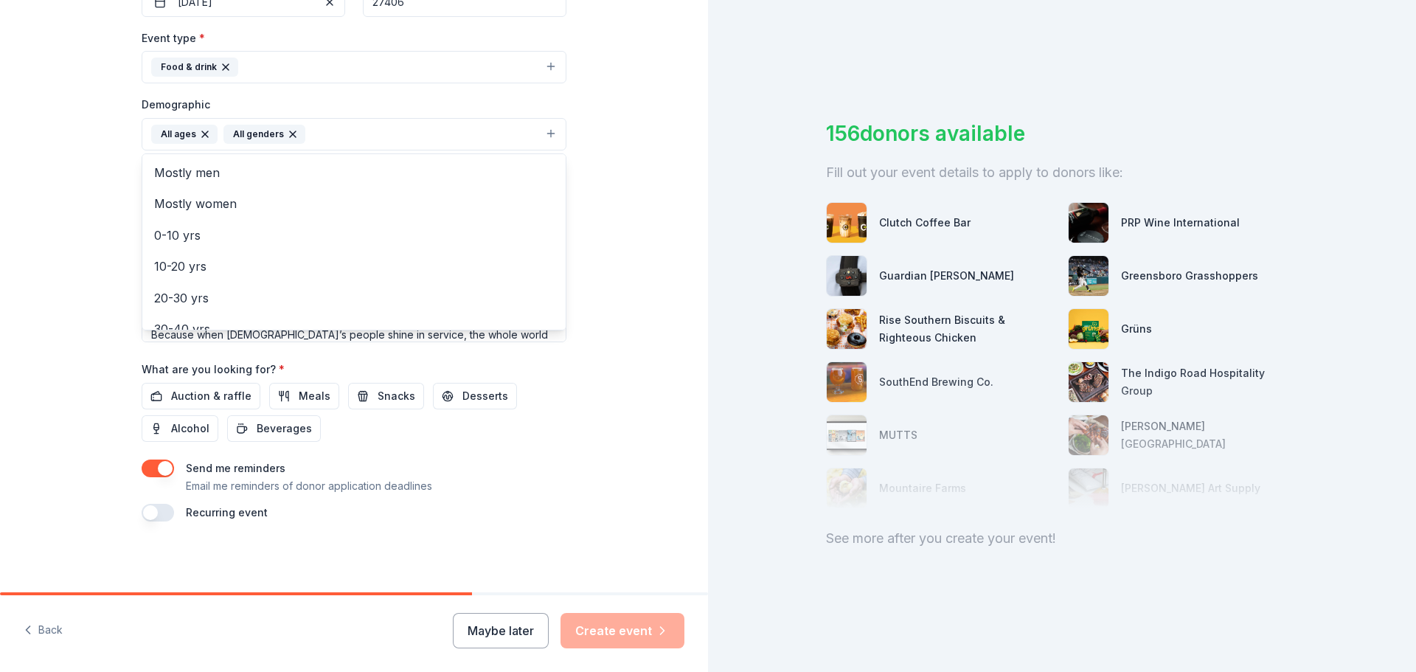
click at [17, 337] on div "Tell us about your event. We'll find in-kind donations you can apply for. Event…" at bounding box center [354, 100] width 708 height 985
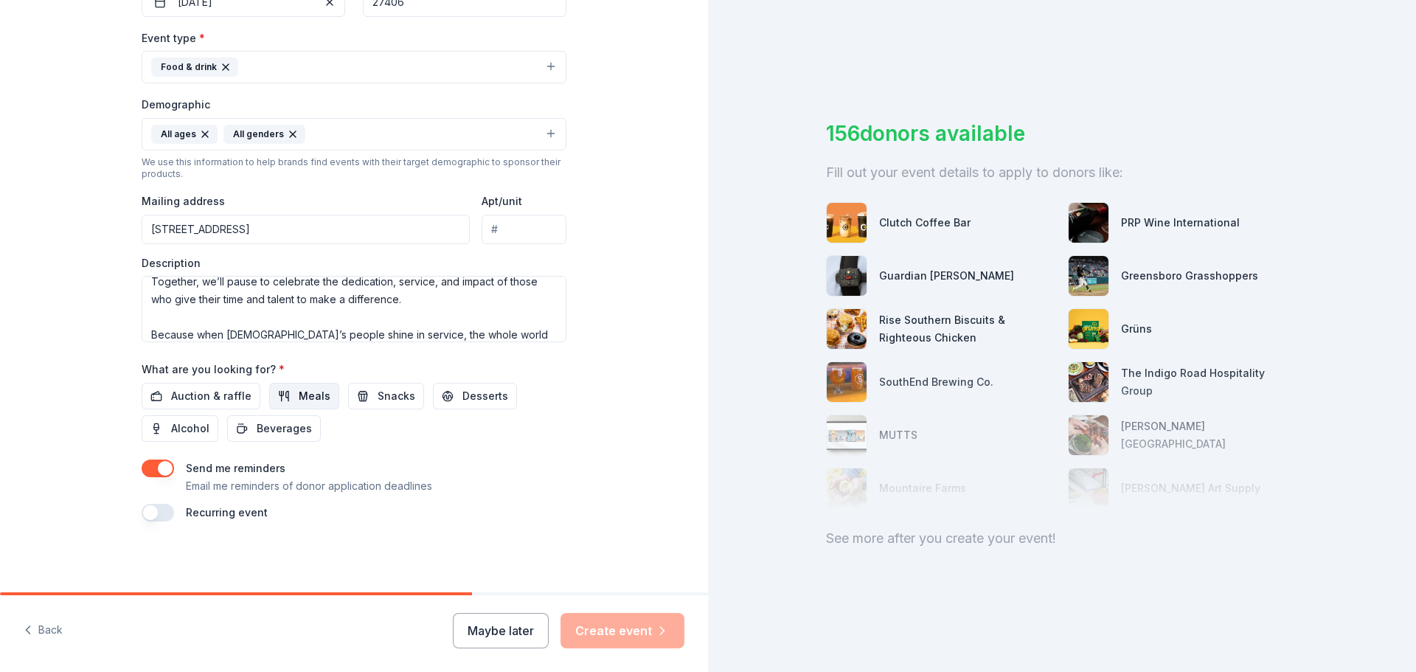
click at [311, 398] on span "Meals" at bounding box center [315, 396] width 32 height 18
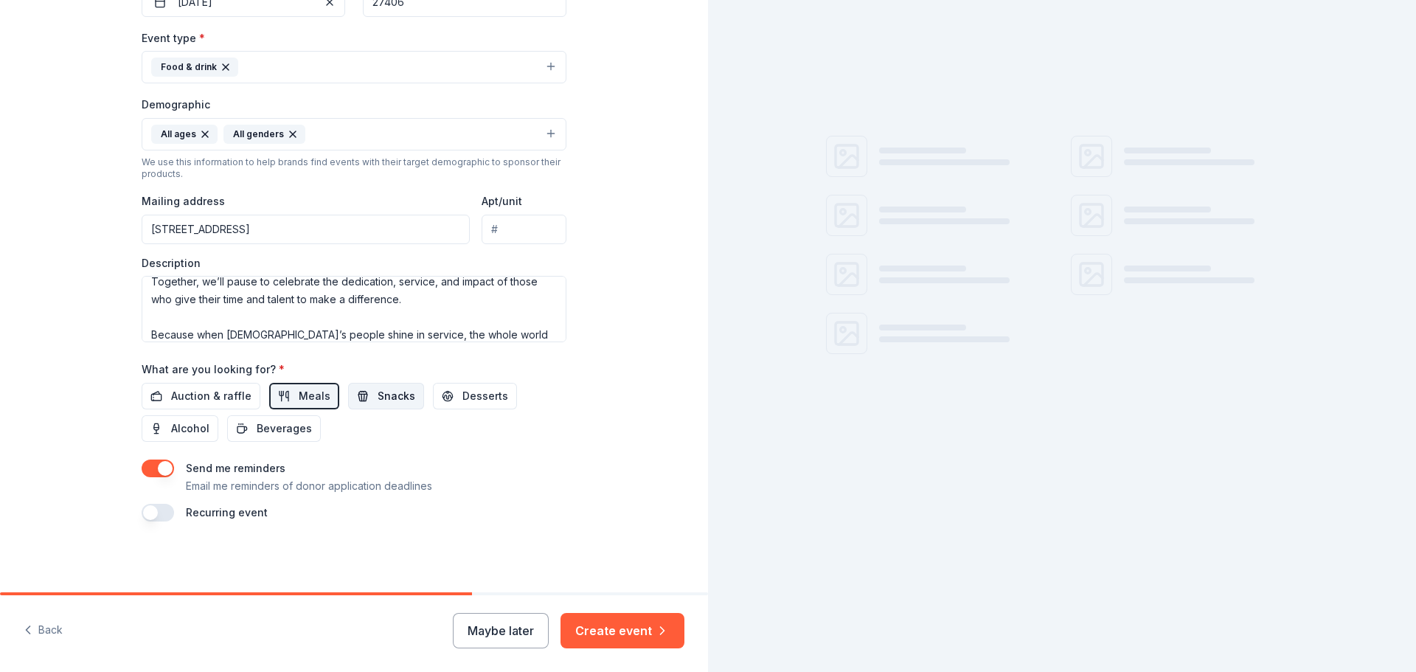
click at [378, 395] on span "Snacks" at bounding box center [397, 396] width 38 height 18
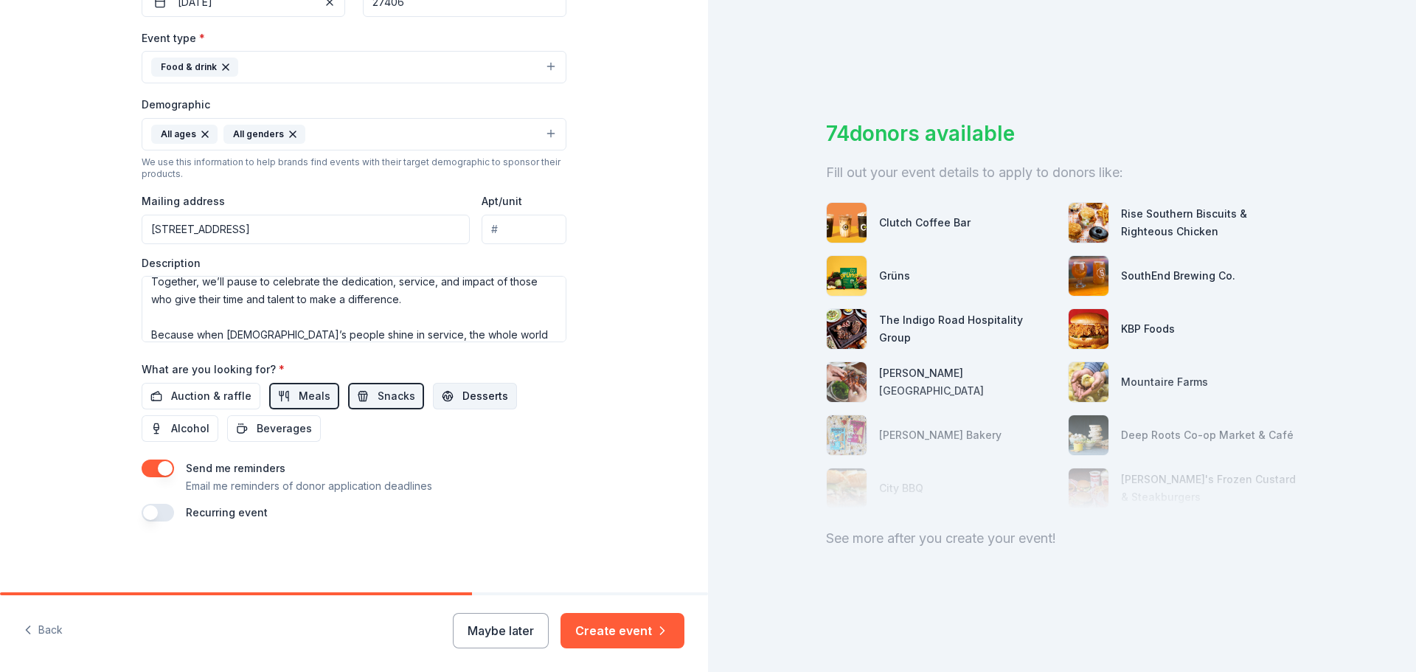
click at [462, 395] on span "Desserts" at bounding box center [485, 396] width 46 height 18
click at [271, 429] on span "Beverages" at bounding box center [284, 429] width 55 height 18
click at [158, 511] on button "button" at bounding box center [158, 513] width 32 height 18
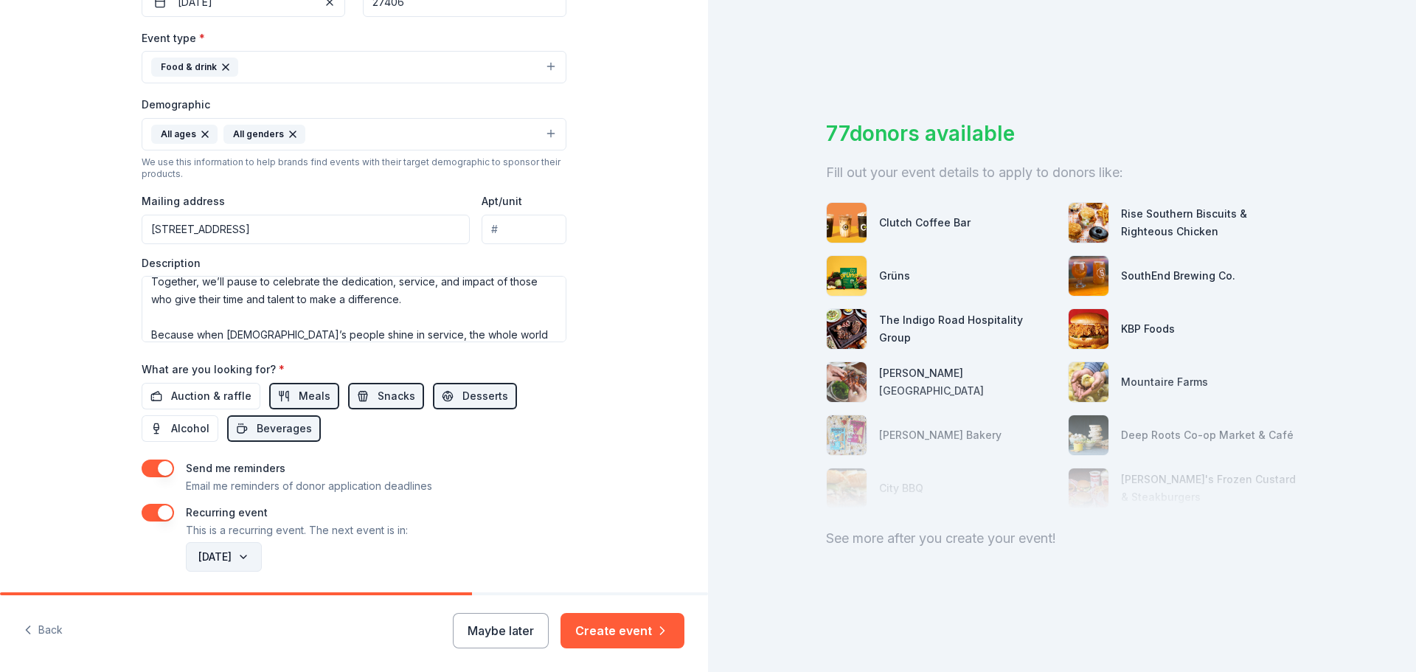
click at [262, 555] on button "[DATE]" at bounding box center [224, 557] width 76 height 30
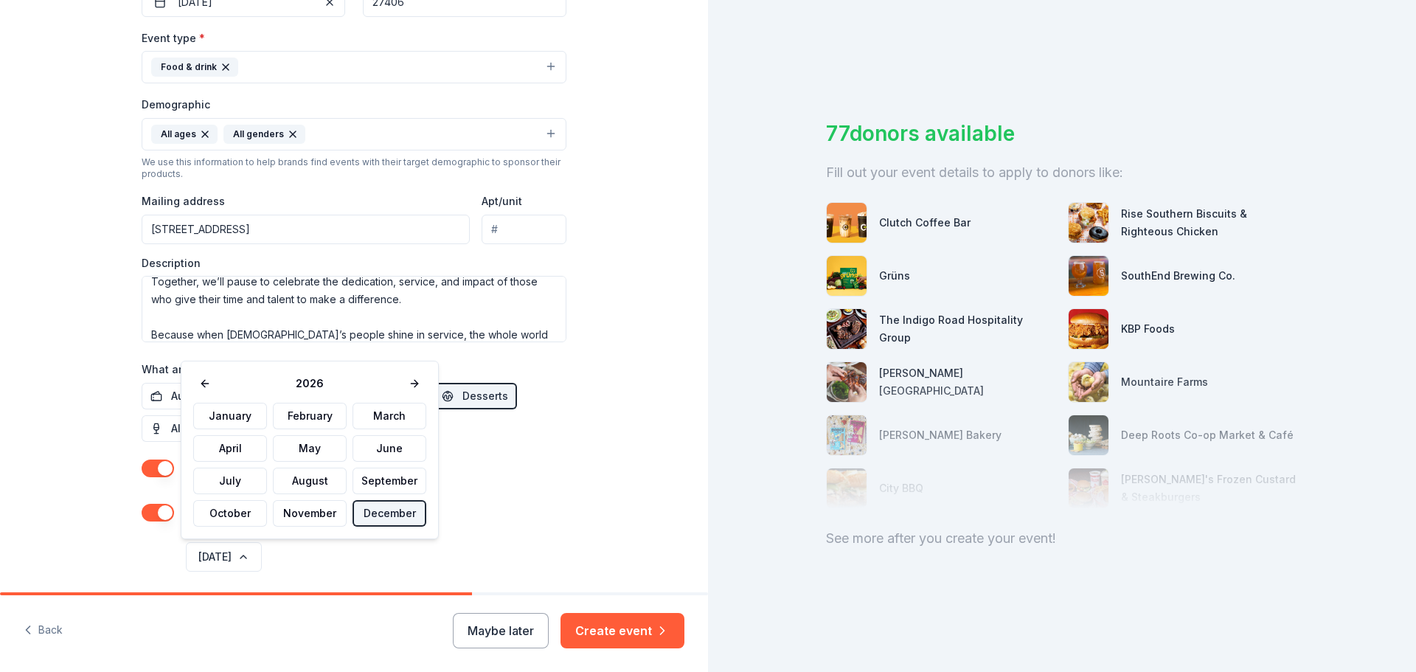
click at [364, 511] on button "December" at bounding box center [390, 513] width 74 height 27
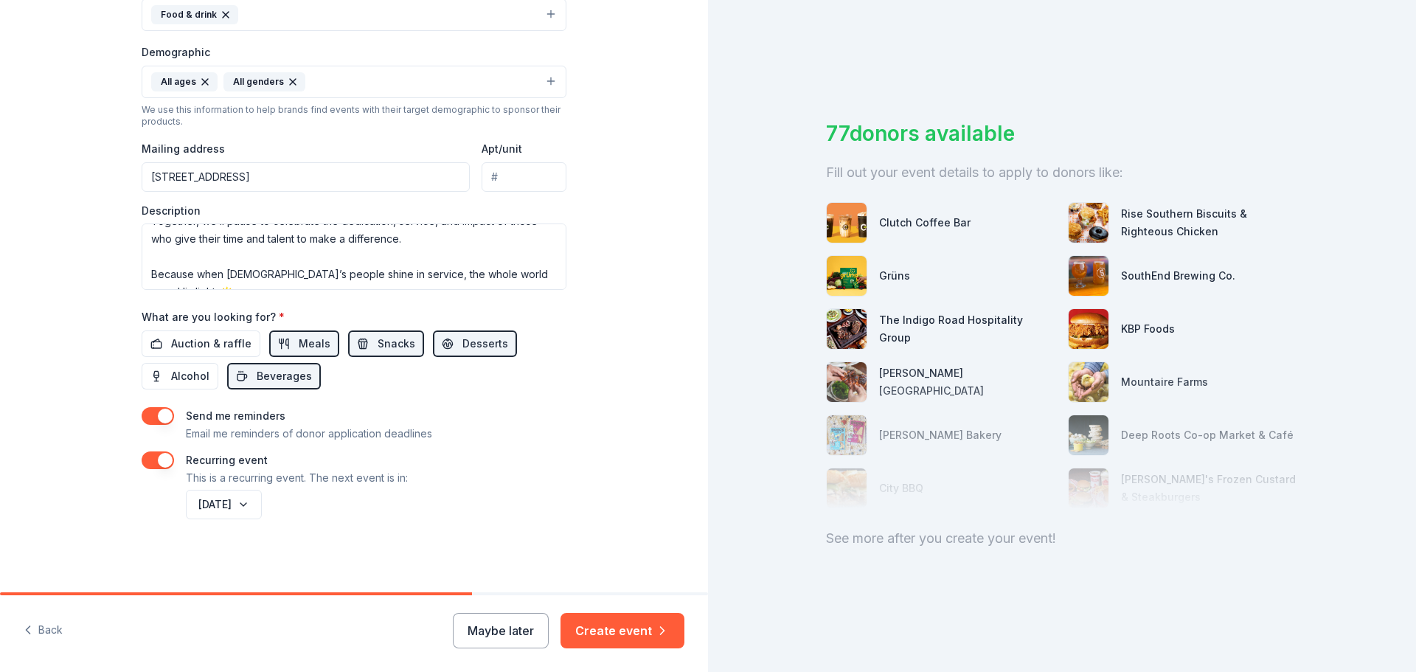
scroll to position [446, 0]
click at [262, 505] on button "[DATE]" at bounding box center [224, 504] width 76 height 30
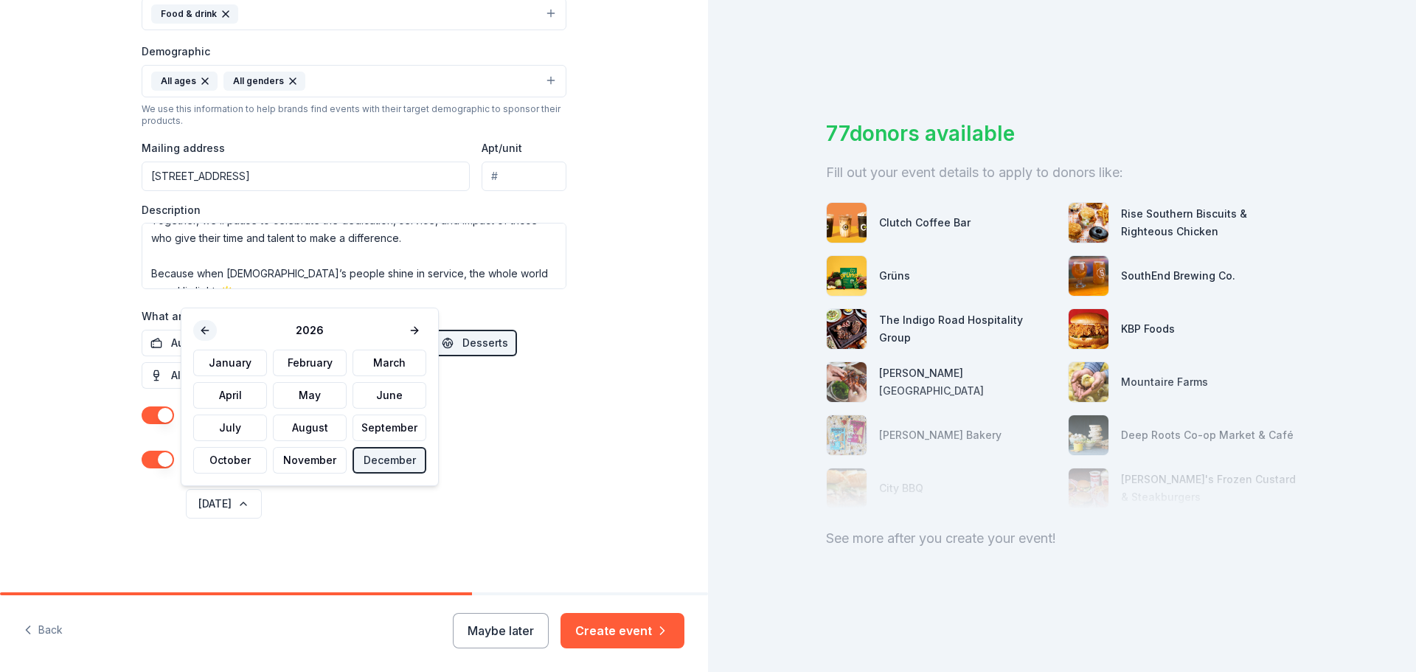
click at [201, 329] on button at bounding box center [205, 330] width 24 height 21
click at [371, 462] on button "December" at bounding box center [390, 460] width 74 height 27
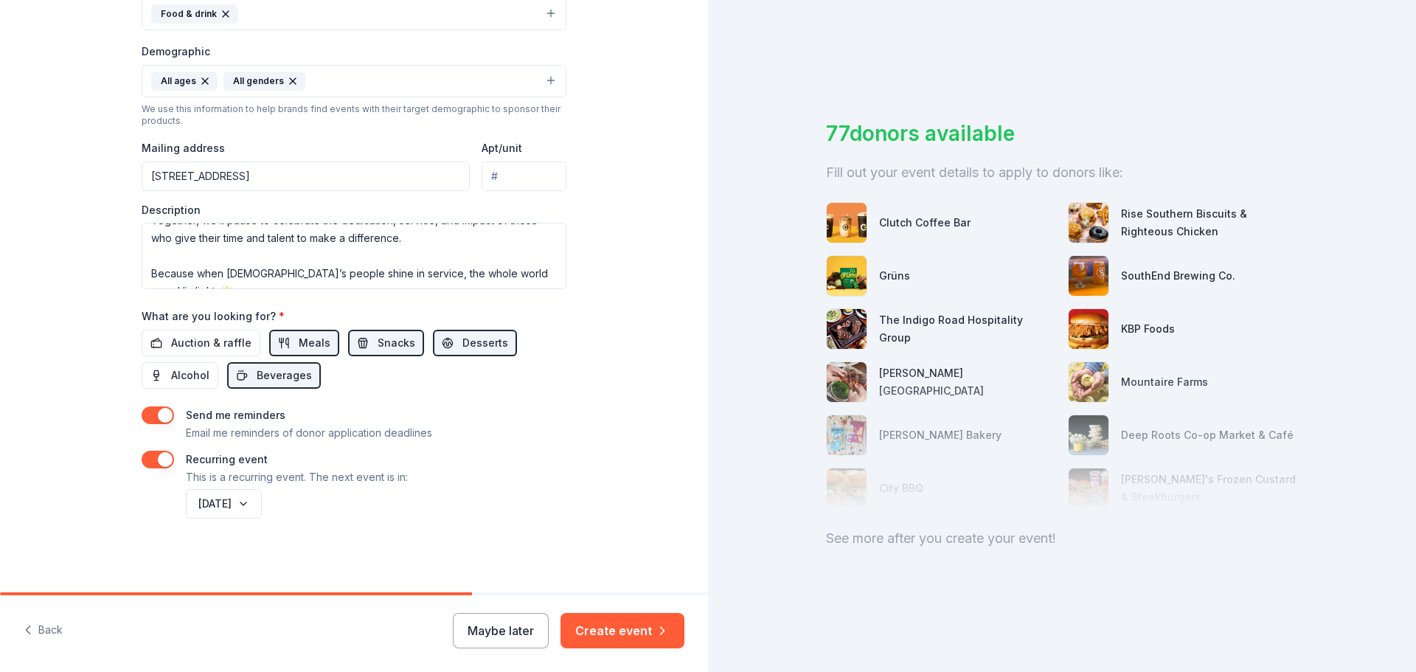
drag, startPoint x: 503, startPoint y: 468, endPoint x: 516, endPoint y: 470, distance: 12.6
click at [504, 468] on div "Recurring event This is a recurring event. The next event is in:" at bounding box center [354, 468] width 425 height 35
click at [262, 502] on button "[DATE]" at bounding box center [224, 504] width 76 height 30
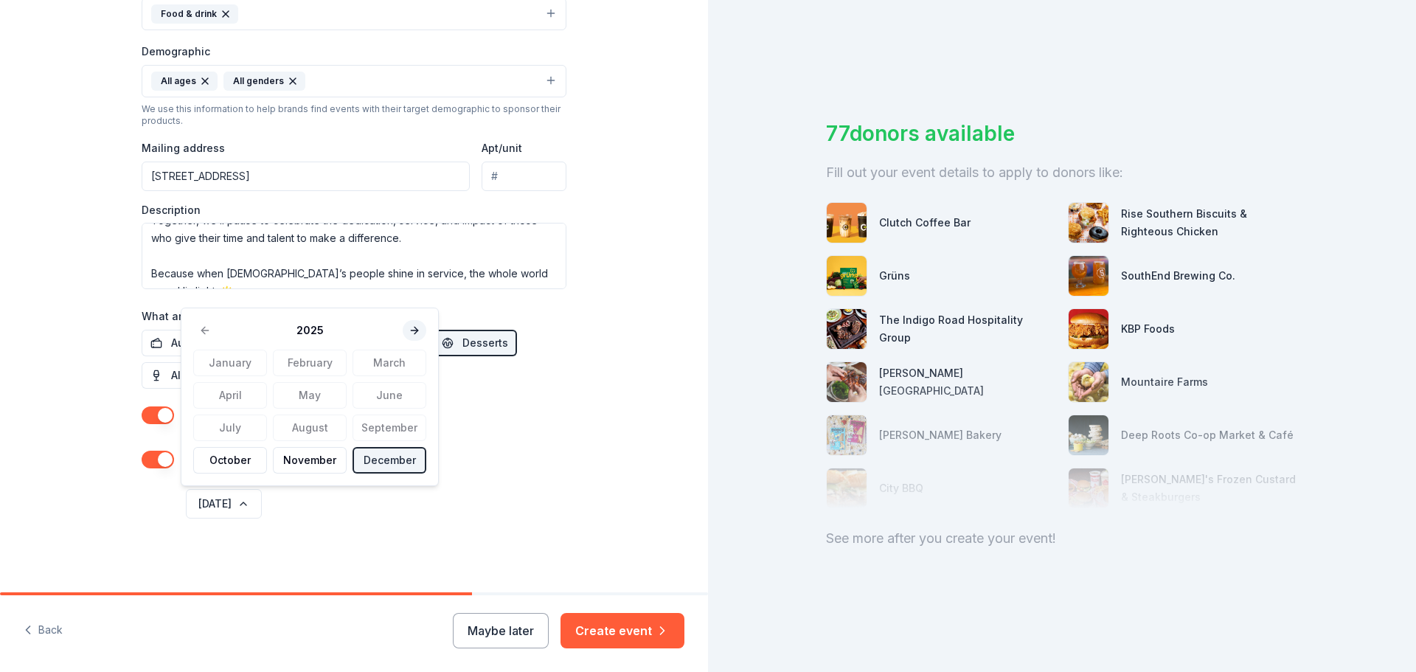
click at [406, 323] on button at bounding box center [415, 330] width 24 height 21
click at [381, 459] on button "December" at bounding box center [390, 460] width 74 height 27
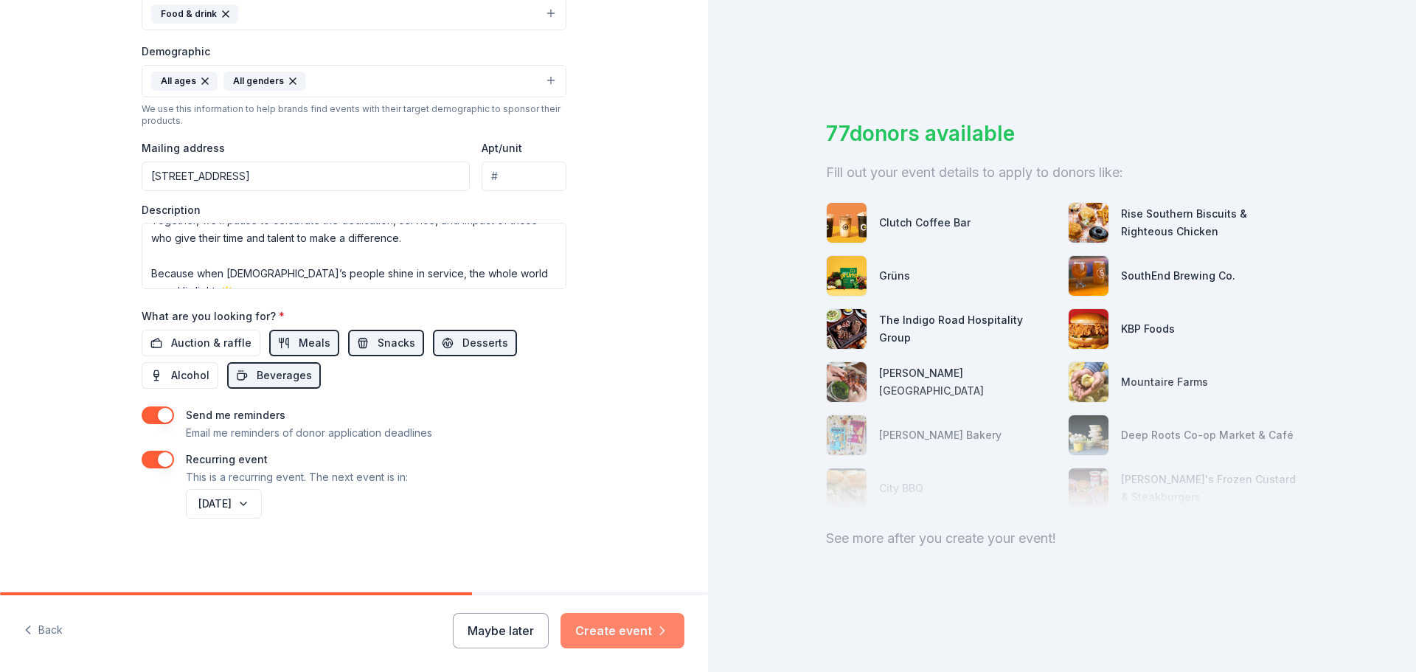
click at [614, 631] on button "Create event" at bounding box center [623, 630] width 124 height 35
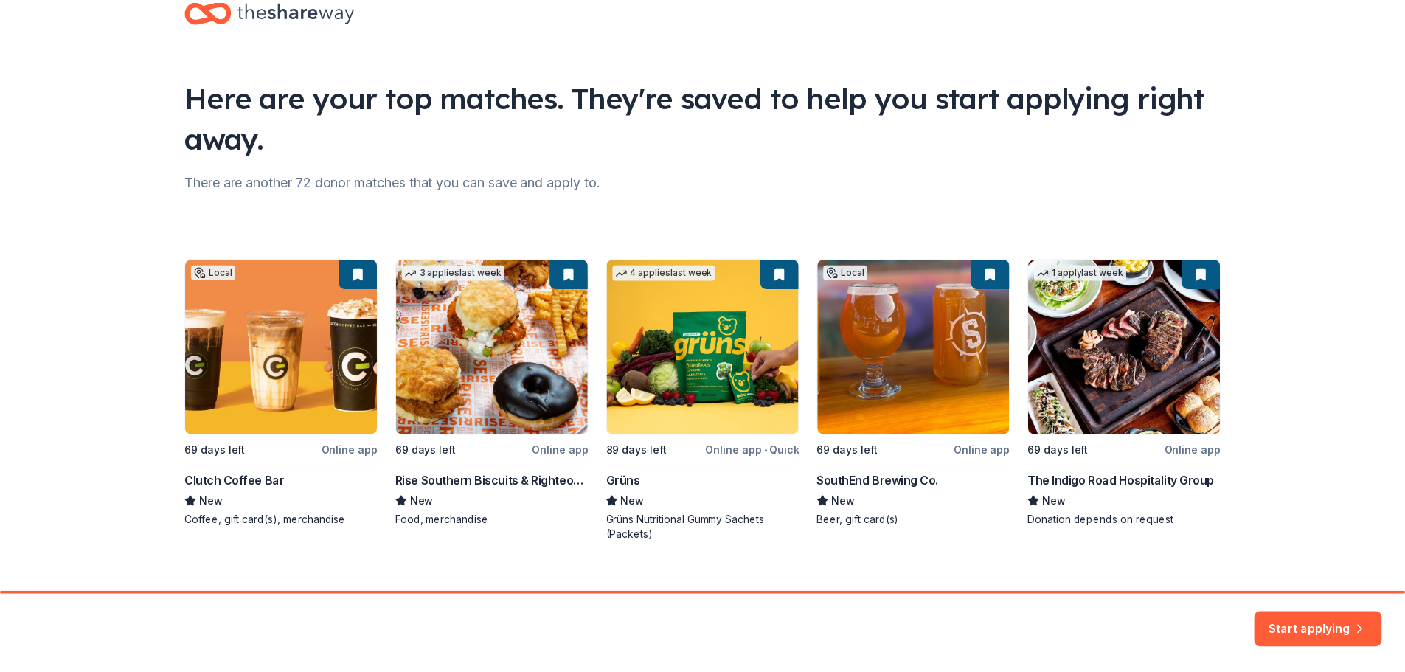
scroll to position [63, 0]
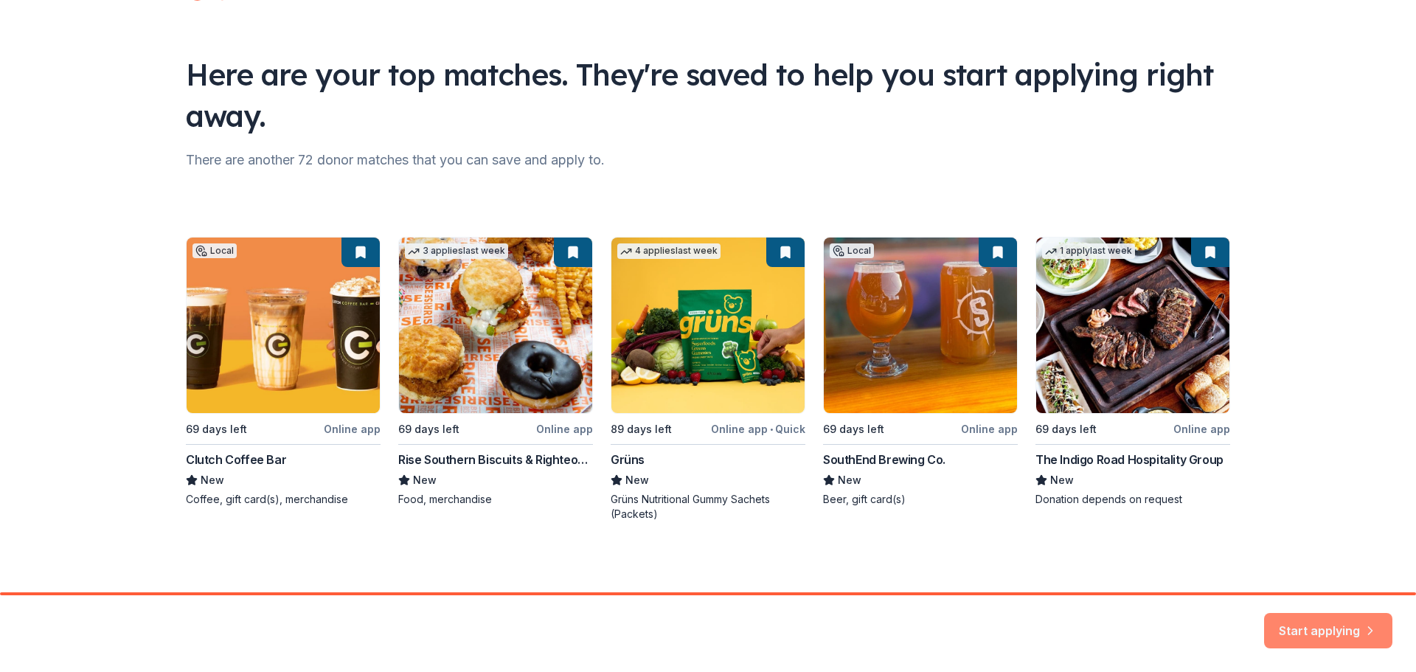
click at [1310, 617] on button "Start applying" at bounding box center [1328, 621] width 128 height 35
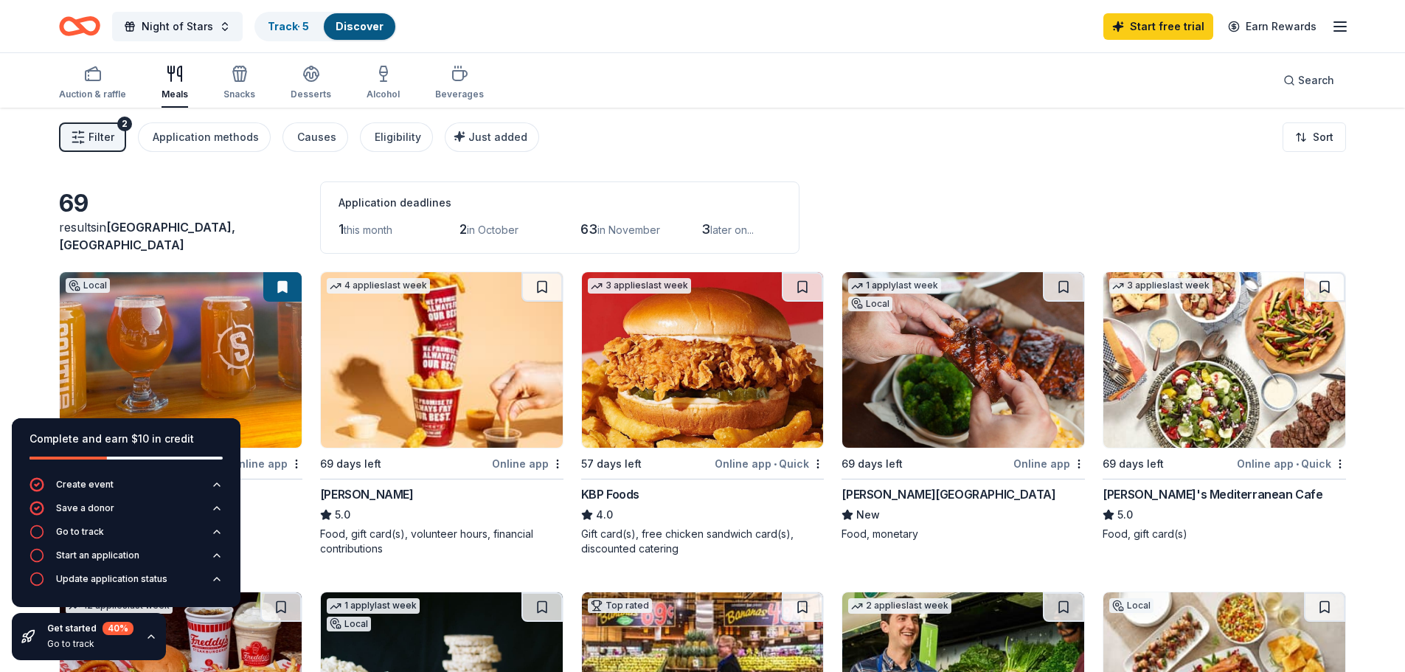
click at [771, 114] on div "Filter 2 Application methods Causes Eligibility Just added Sort" at bounding box center [702, 137] width 1405 height 59
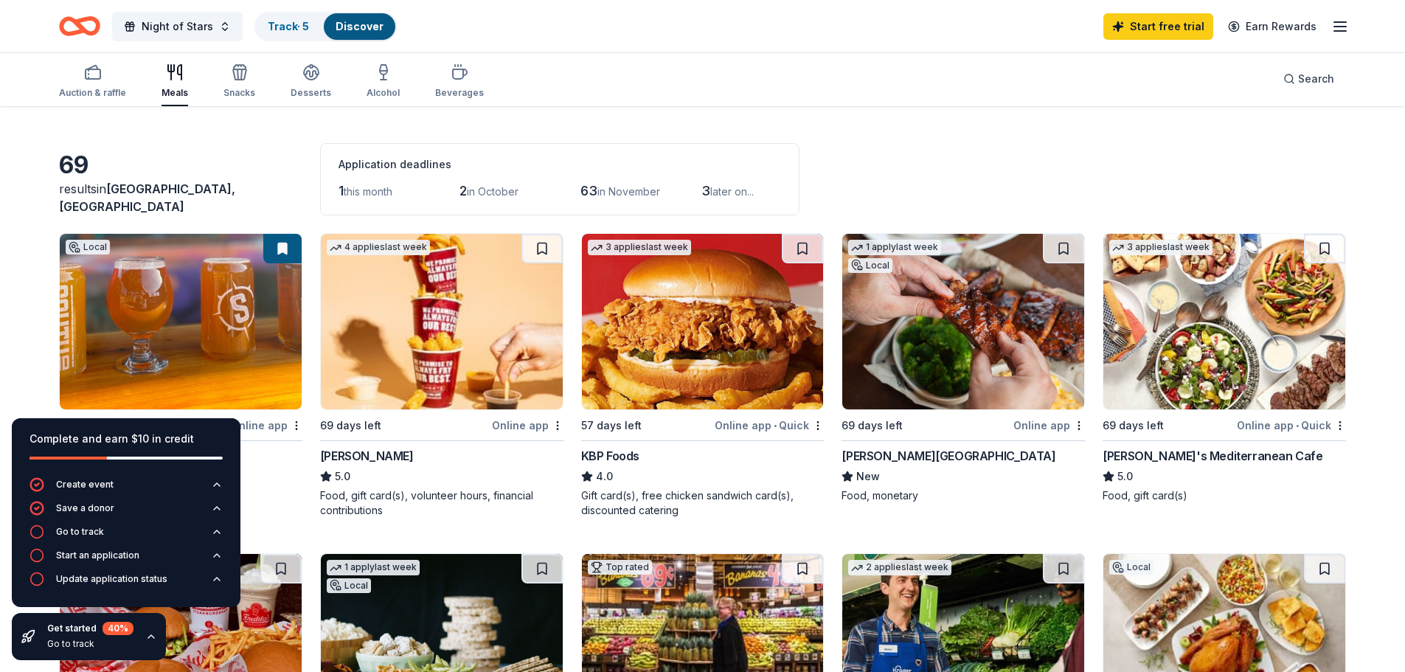
scroll to position [74, 0]
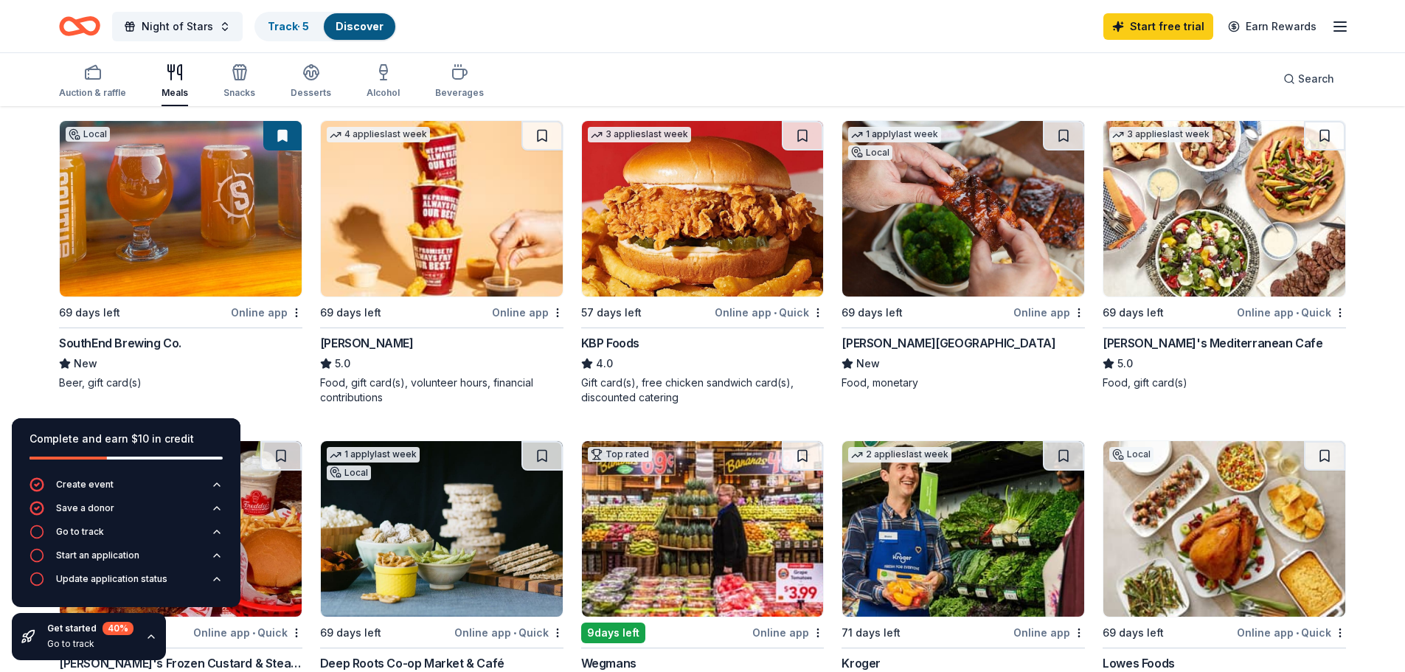
scroll to position [148, 0]
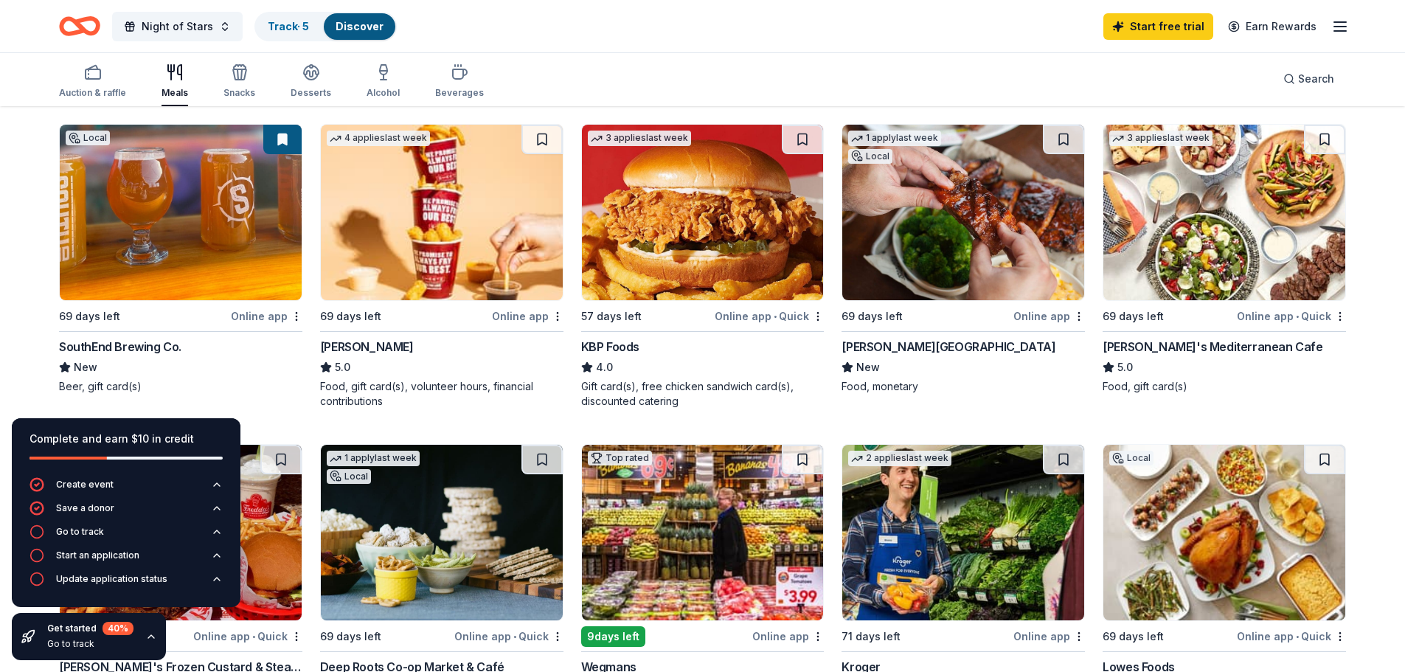
click at [530, 316] on div "Online app" at bounding box center [528, 316] width 72 height 18
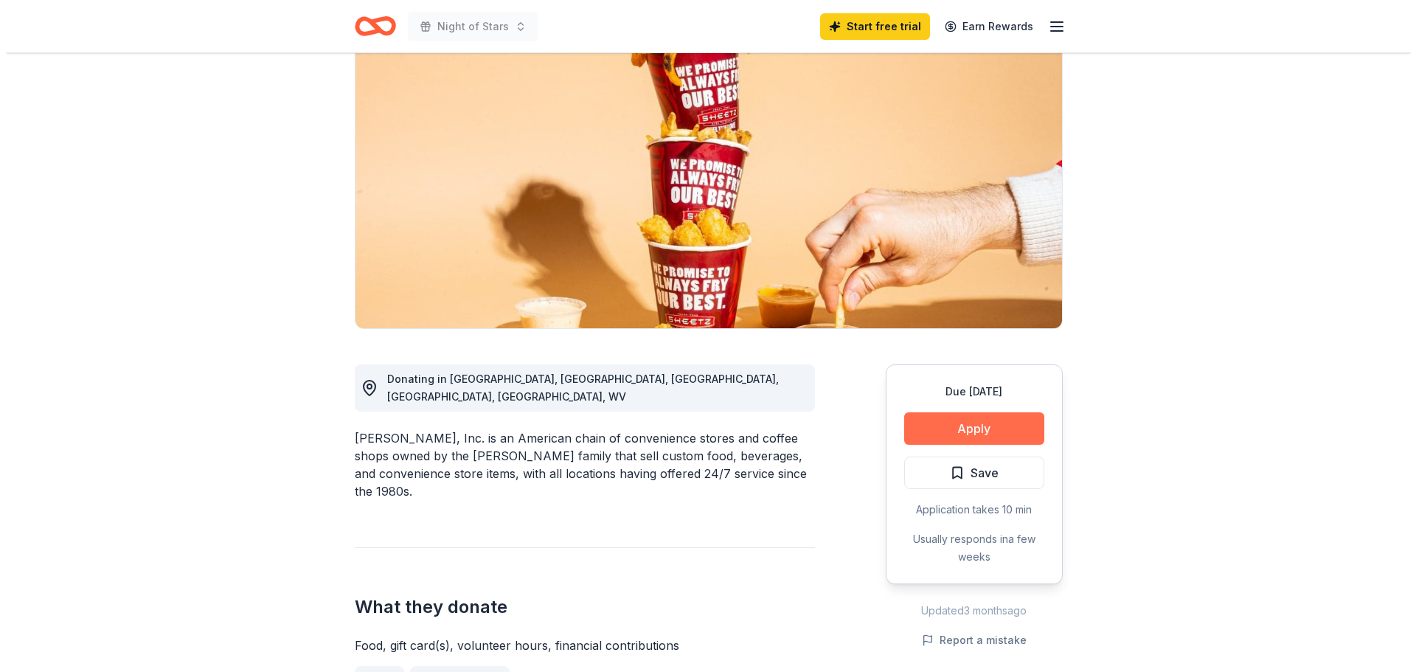
scroll to position [148, 0]
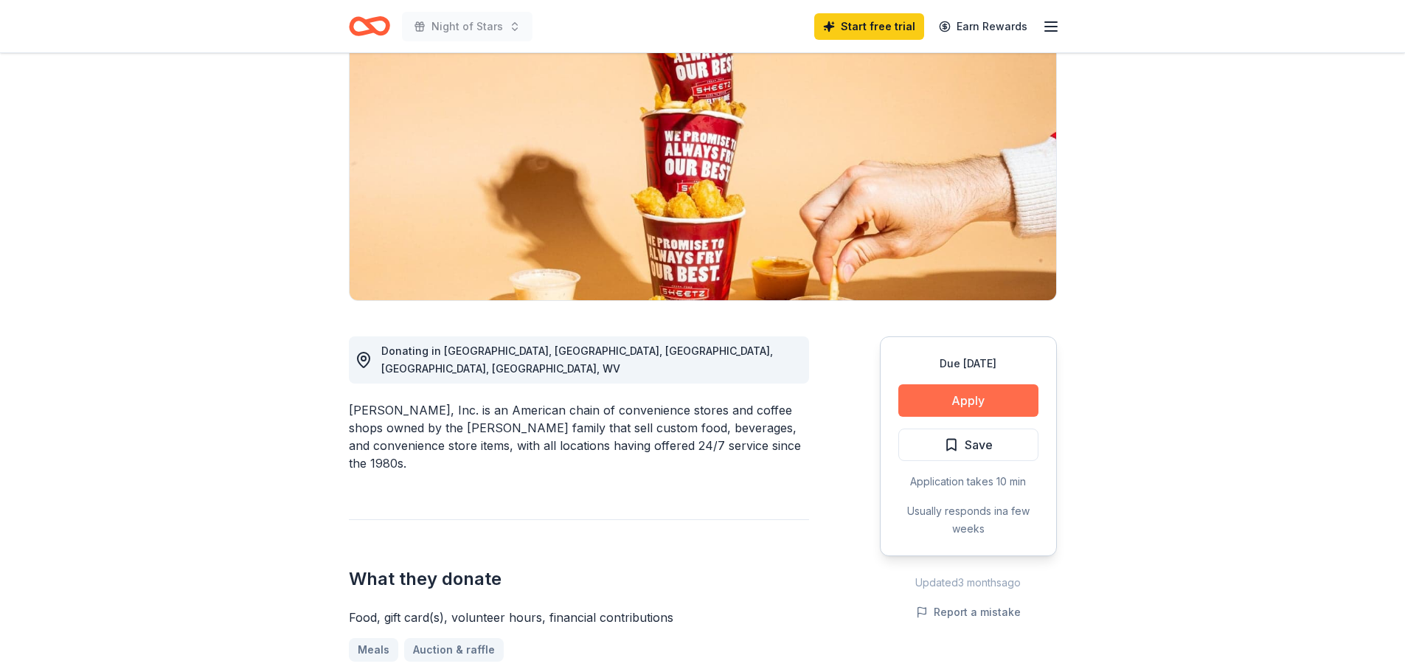
click at [965, 401] on button "Apply" at bounding box center [968, 400] width 140 height 32
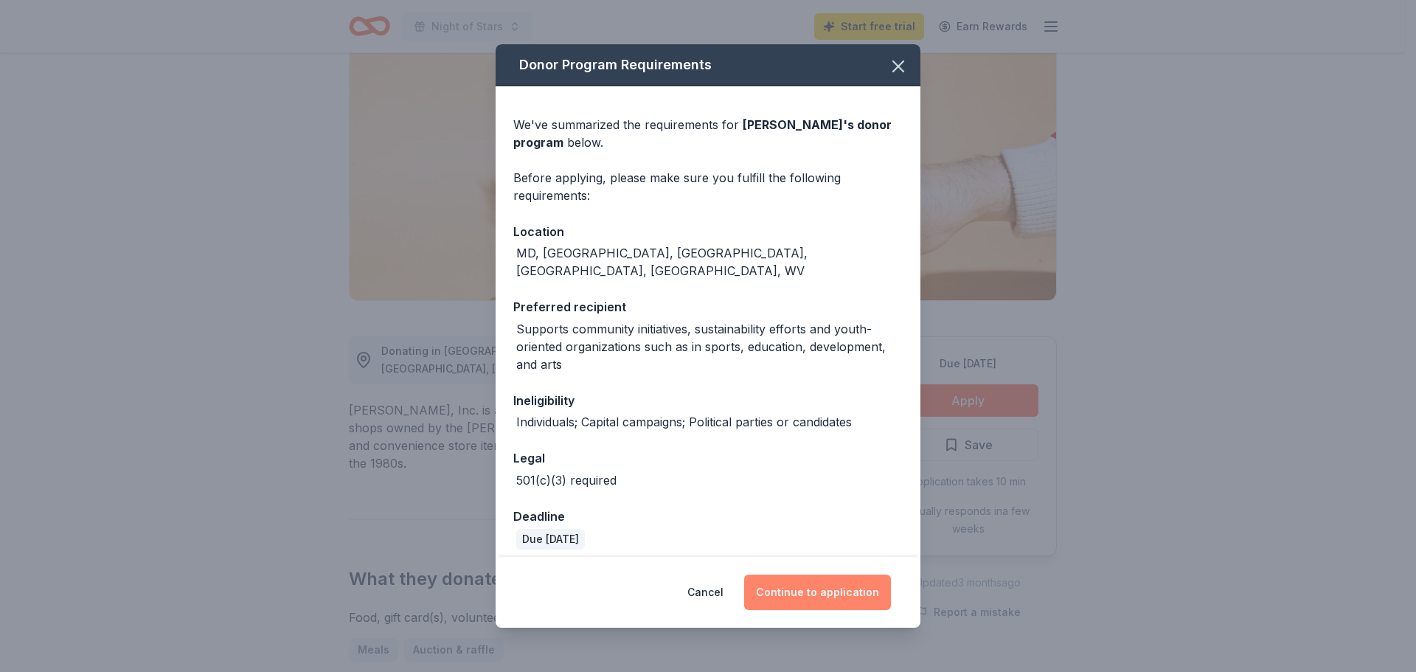
click at [814, 594] on button "Continue to application" at bounding box center [817, 592] width 147 height 35
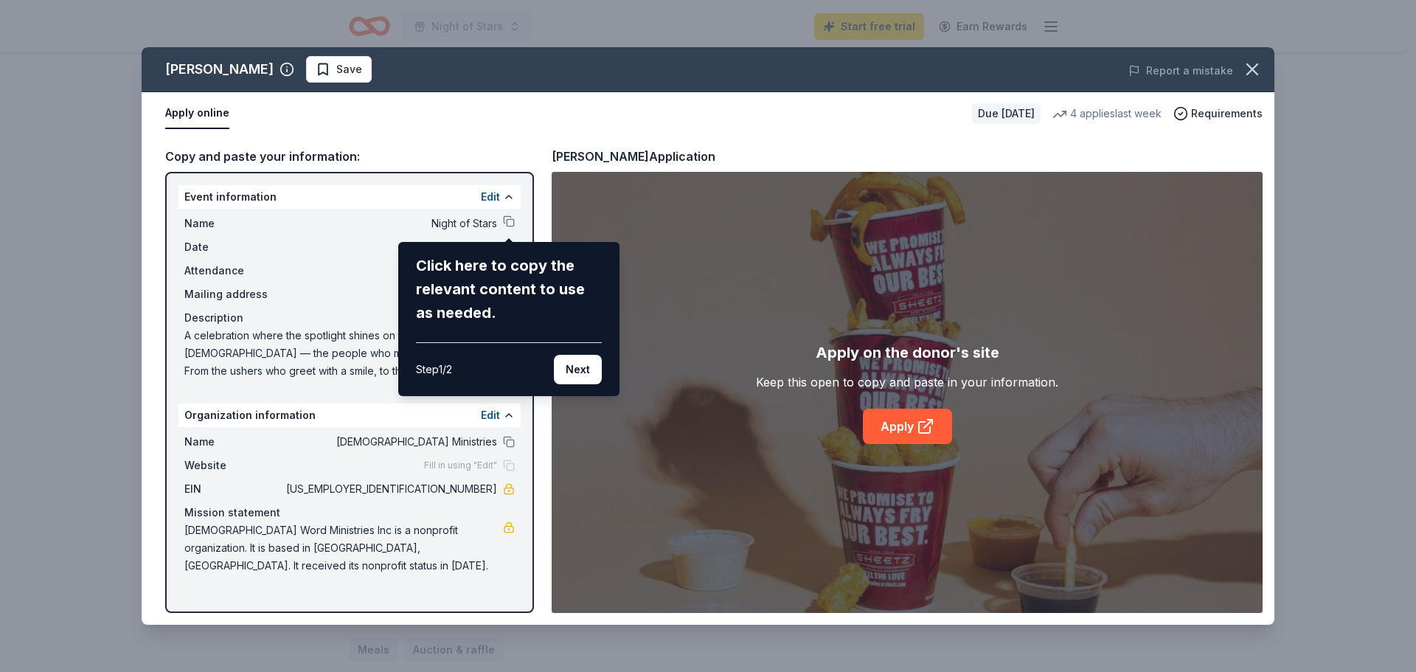
click at [35, 252] on div "Sheetz Save Report a mistake Apply online Due in 69 days 4 applies last week Re…" at bounding box center [708, 336] width 1416 height 672
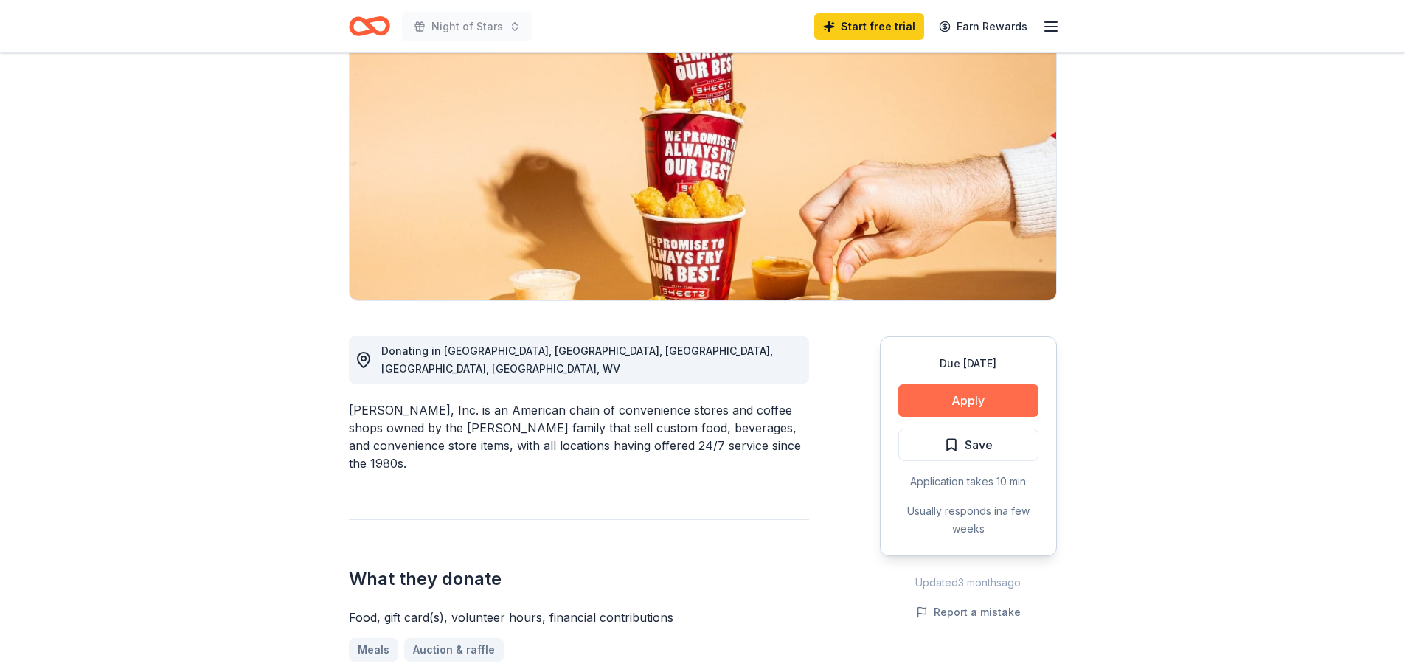
click at [983, 401] on button "Apply" at bounding box center [968, 400] width 140 height 32
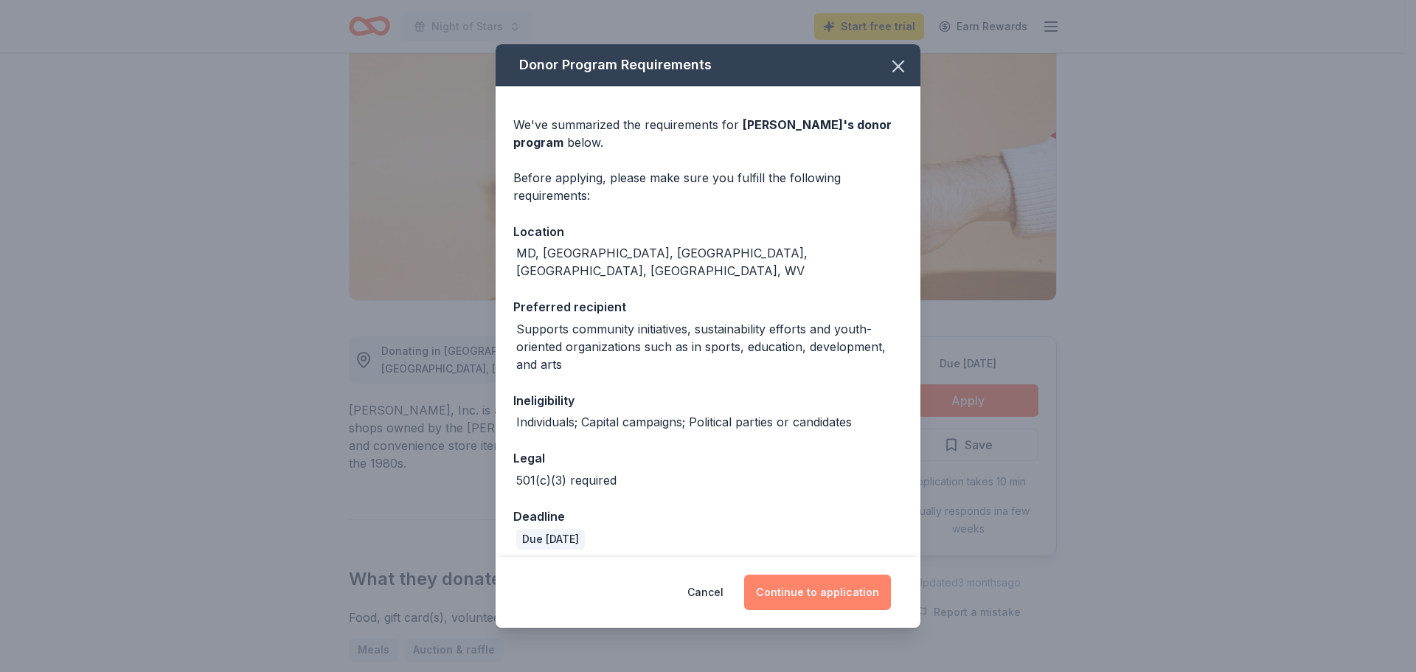
click at [798, 592] on button "Continue to application" at bounding box center [817, 592] width 147 height 35
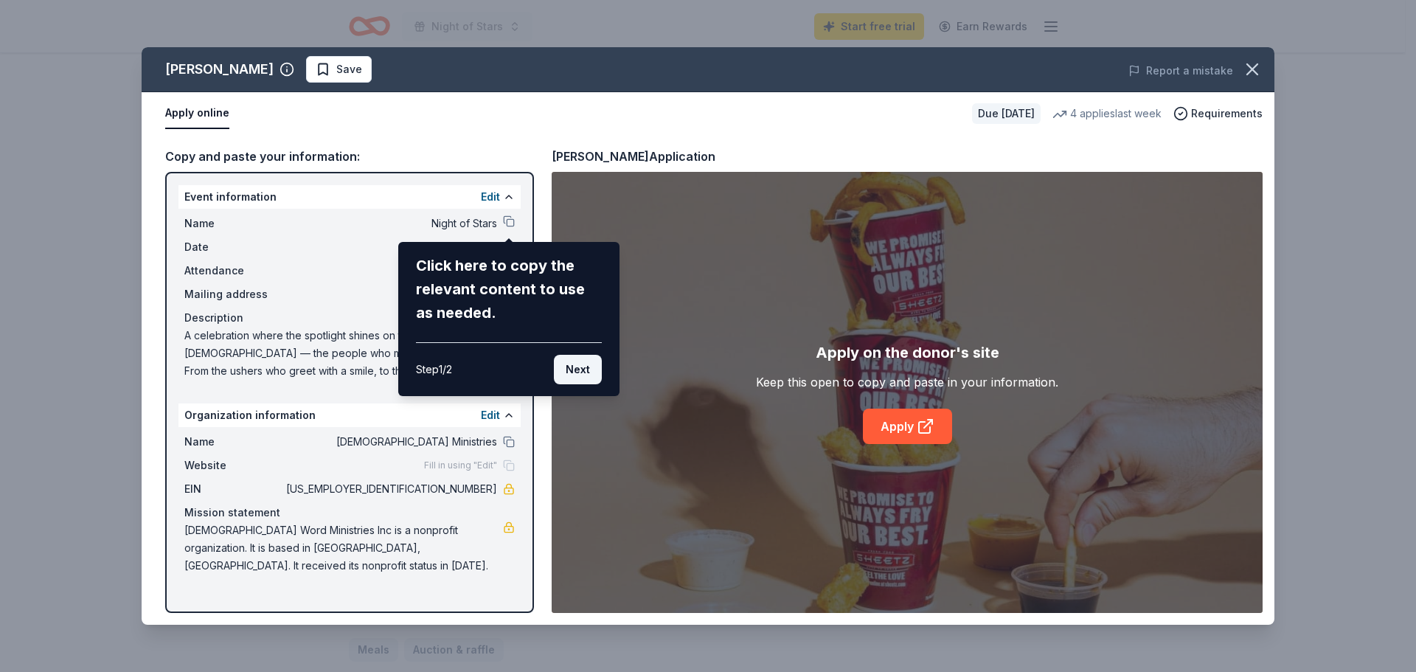
click at [578, 370] on button "Next" at bounding box center [578, 370] width 48 height 30
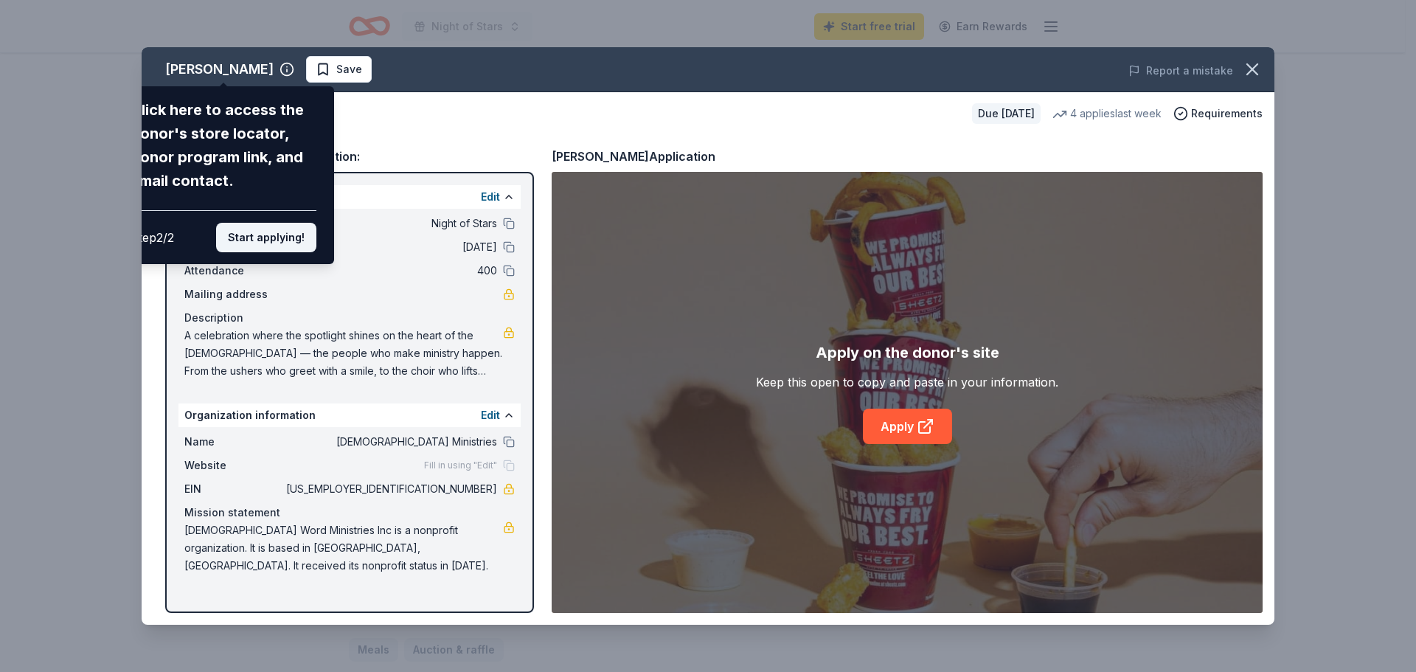
click at [274, 232] on button "Start applying!" at bounding box center [266, 238] width 100 height 30
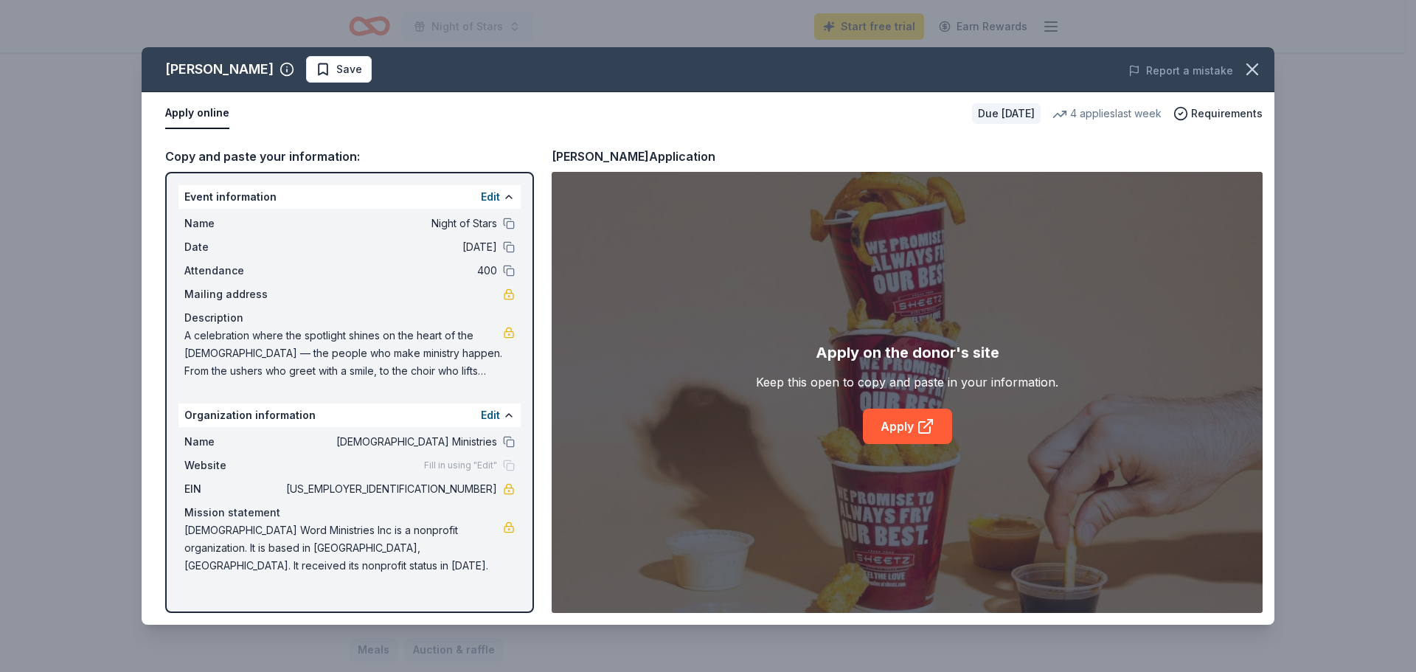
click at [456, 467] on div "Sheetz Save Report a mistake Apply online Due in 69 days 4 applies last week Re…" at bounding box center [708, 336] width 1133 height 578
click at [494, 416] on div "Sheetz Save Report a mistake Apply online Due in 69 days 4 applies last week Re…" at bounding box center [708, 336] width 1133 height 578
click at [499, 463] on div "Fill in using "Edit"" at bounding box center [469, 466] width 91 height 12
click at [890, 426] on link "Apply" at bounding box center [907, 426] width 89 height 35
